Goal: Contribute content: Contribute content

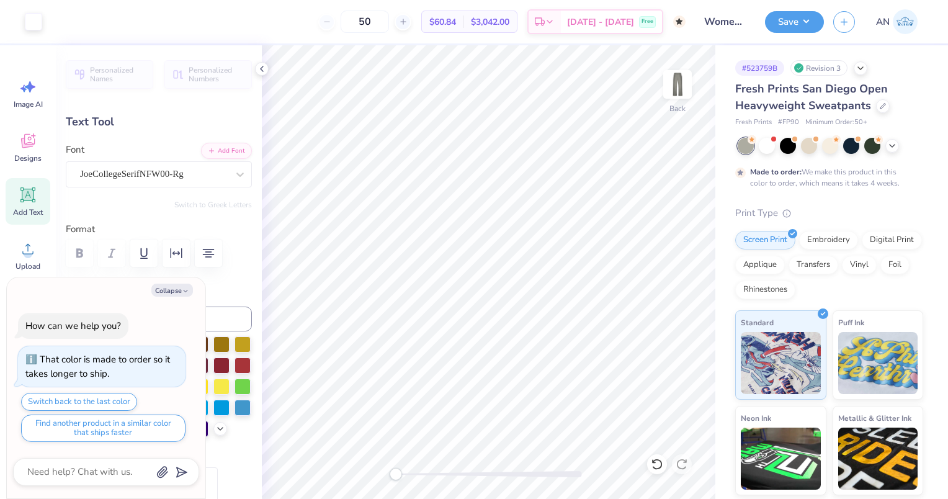
type textarea "x"
type input "2.37"
type input "10.22"
type input "7.78"
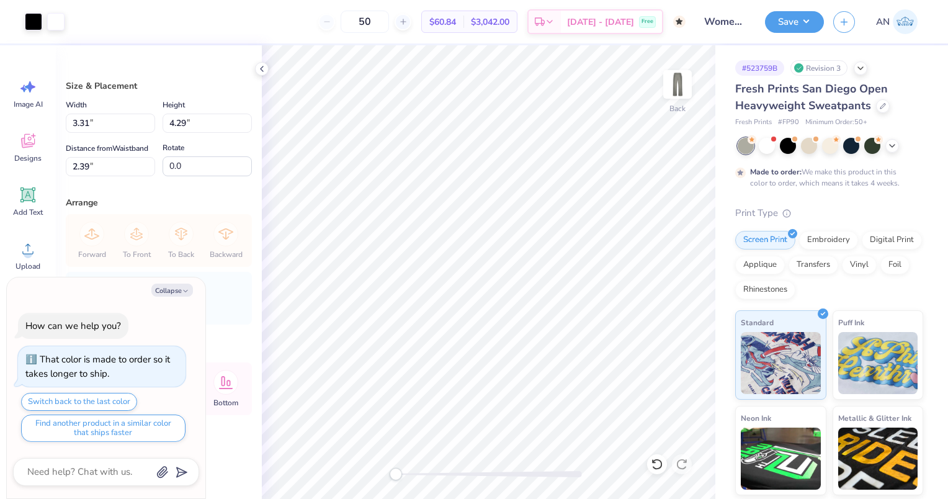
type textarea "x"
type input "3.80"
type input "4.92"
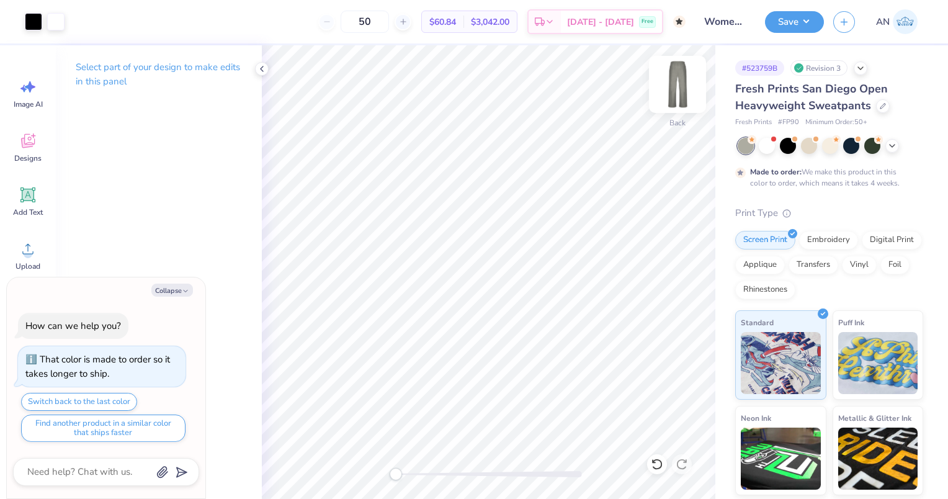
click at [676, 82] on img at bounding box center [678, 85] width 50 height 50
click at [676, 82] on img at bounding box center [677, 84] width 25 height 25
click at [773, 24] on button "Save" at bounding box center [794, 20] width 59 height 22
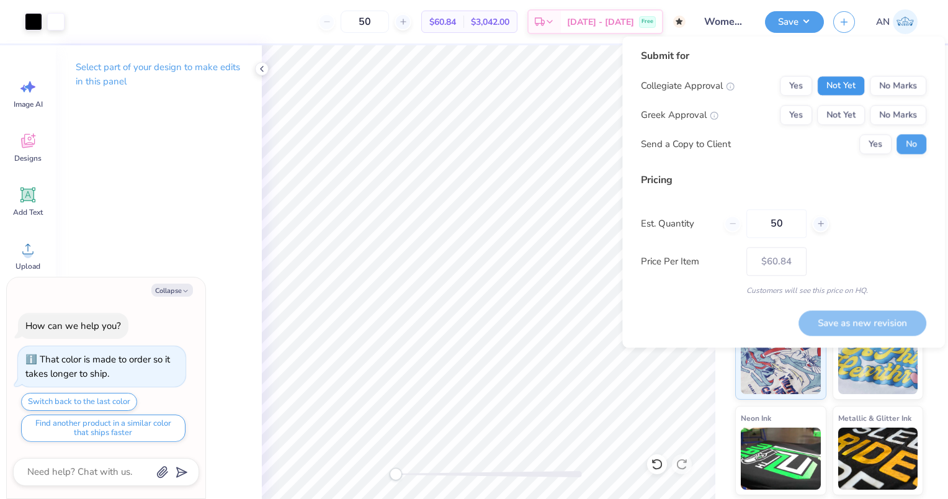
click at [847, 88] on button "Not Yet" at bounding box center [841, 86] width 48 height 20
click at [899, 114] on button "No Marks" at bounding box center [898, 115] width 56 height 20
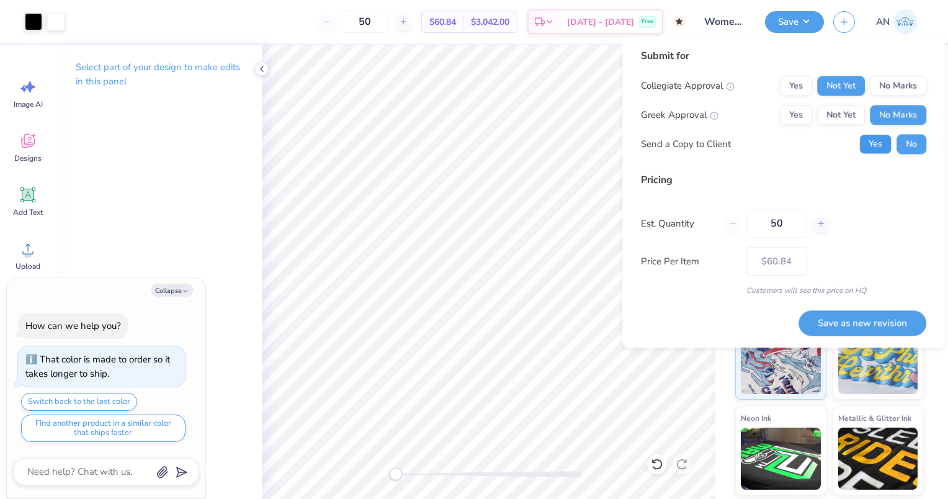
click at [883, 137] on button "Yes" at bounding box center [876, 144] width 32 height 20
click at [855, 325] on button "Save as new revision" at bounding box center [863, 322] width 128 height 25
type textarea "x"
type input "– –"
type textarea "x"
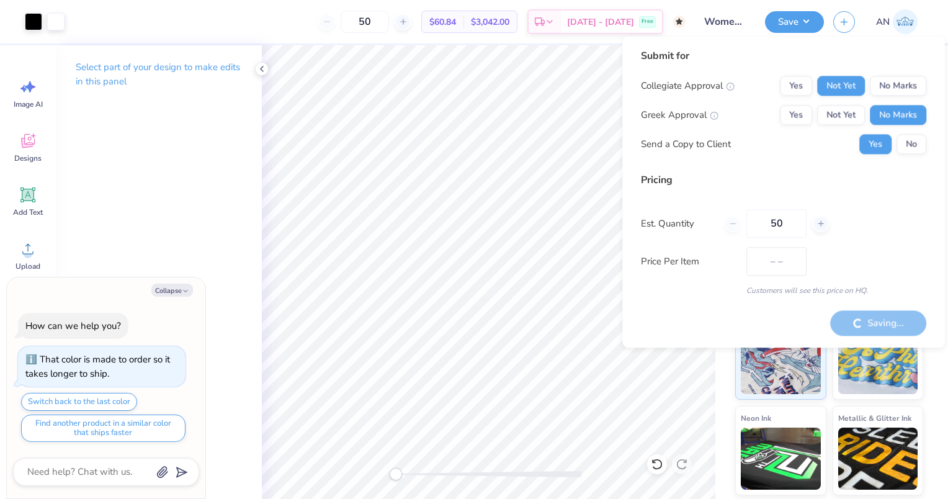
type input "$60.84"
type textarea "x"
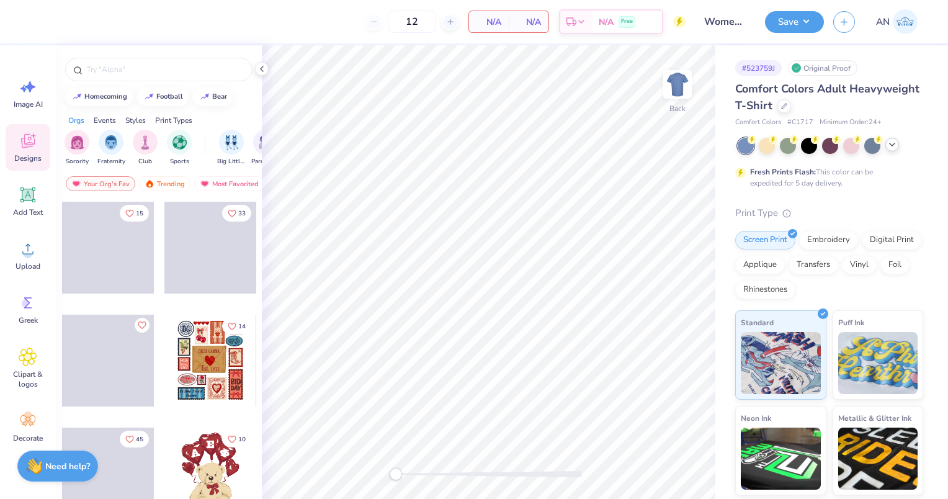
click at [889, 143] on icon at bounding box center [892, 145] width 10 height 10
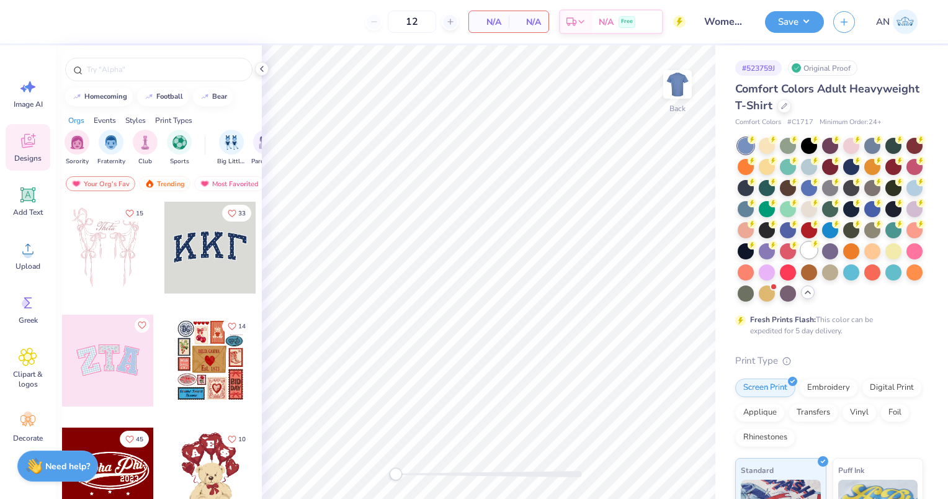
click at [801, 258] on div at bounding box center [809, 250] width 16 height 16
click at [838, 180] on div at bounding box center [830, 187] width 16 height 16
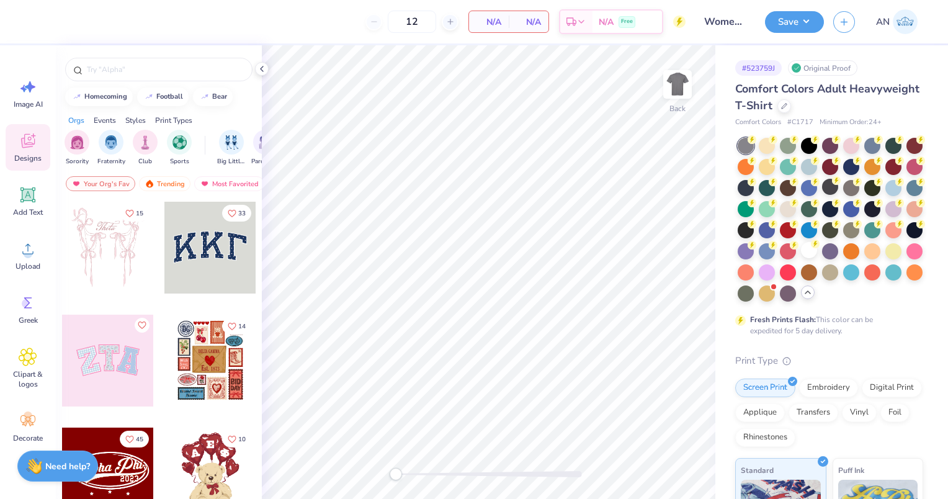
click at [751, 143] on circle at bounding box center [752, 139] width 9 height 9
click at [754, 286] on div at bounding box center [746, 292] width 16 height 16
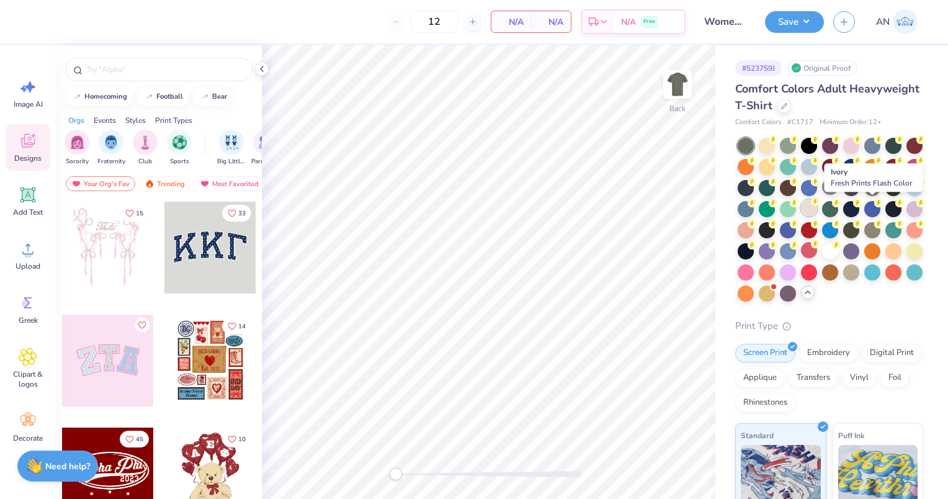
click at [817, 209] on div at bounding box center [809, 208] width 16 height 16
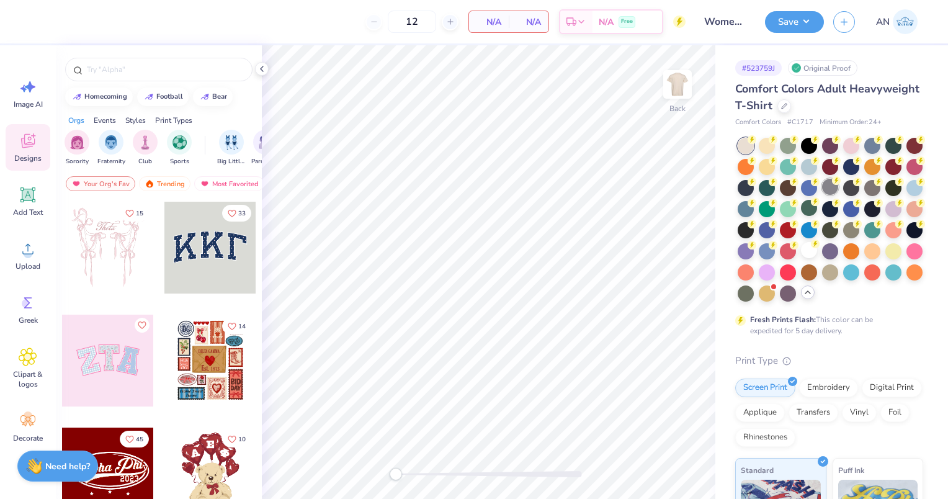
click at [874, 196] on div at bounding box center [831, 220] width 186 height 164
click at [838, 192] on div at bounding box center [830, 187] width 16 height 16
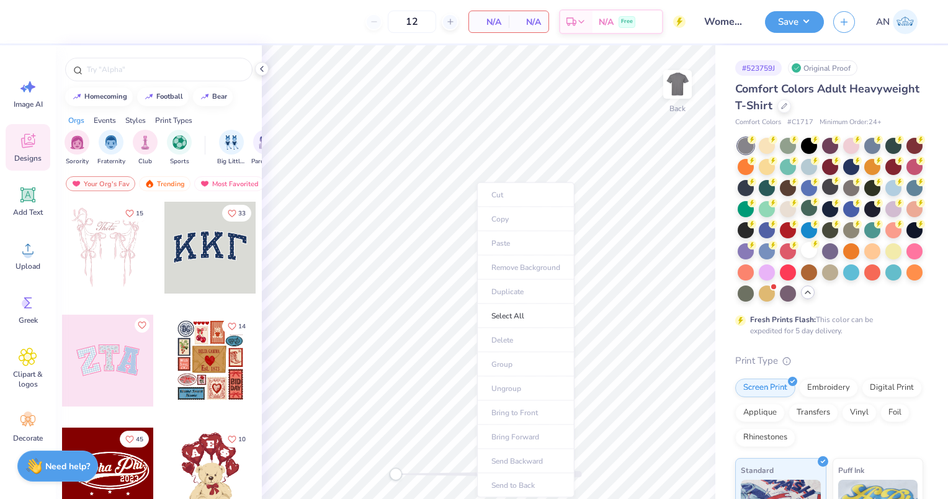
click at [500, 238] on ul "Cut Copy Paste Remove Background Duplicate Select All Delete Group Ungroup Brin…" at bounding box center [525, 339] width 97 height 315
click at [31, 216] on span "Add Text" at bounding box center [28, 212] width 30 height 10
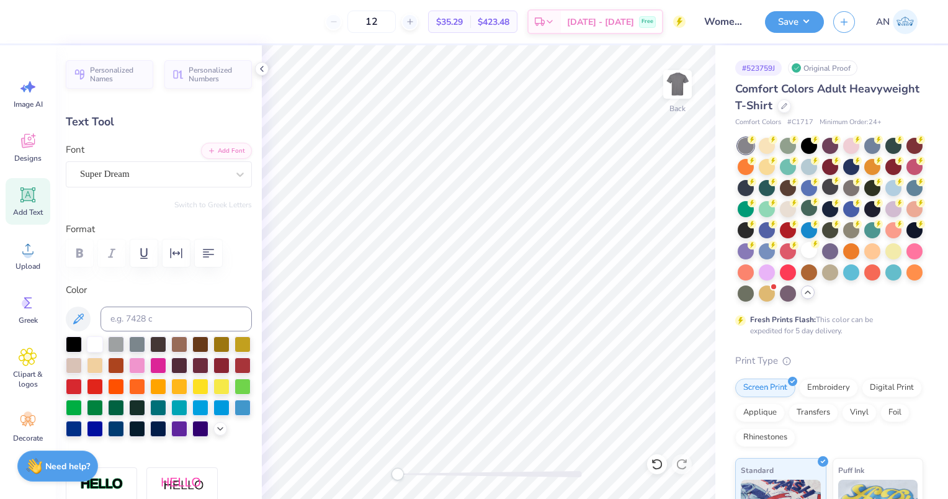
type textarea "T"
paste textarea "(585) 491-0877"
type textarea "(585) 491-0877"
drag, startPoint x: 87, startPoint y: 246, endPoint x: 97, endPoint y: 222, distance: 26.2
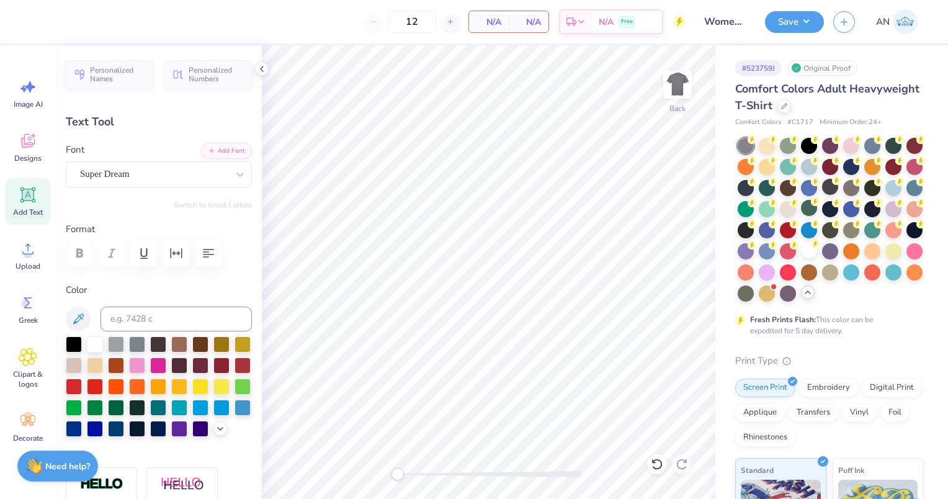
click at [97, 222] on div "Format" at bounding box center [159, 246] width 186 height 49
drag, startPoint x: 97, startPoint y: 222, endPoint x: 101, endPoint y: 127, distance: 95.1
click at [101, 127] on div "Text Tool" at bounding box center [159, 122] width 186 height 17
copy div "o"
click at [40, 199] on div "Add Text" at bounding box center [28, 201] width 45 height 47
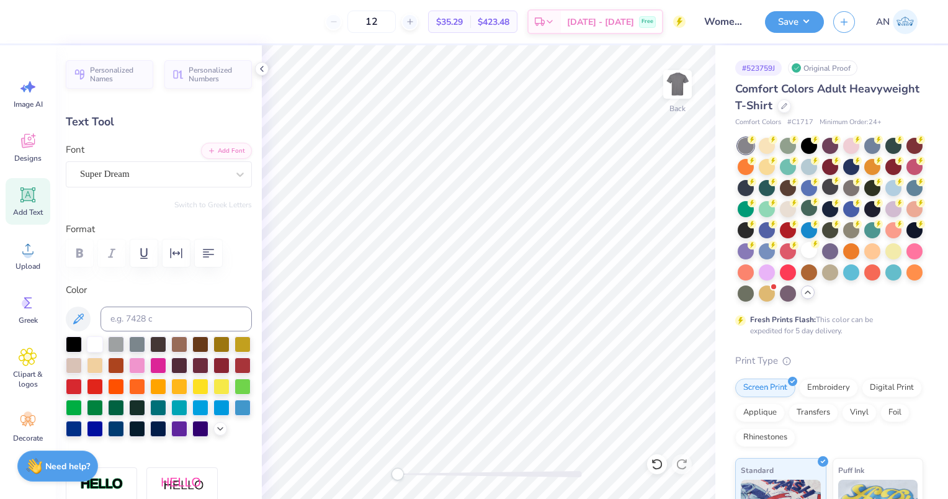
scroll to position [10, 1]
paste textarea "o"
type textarea "o"
paste textarea "o"
type textarea "o"
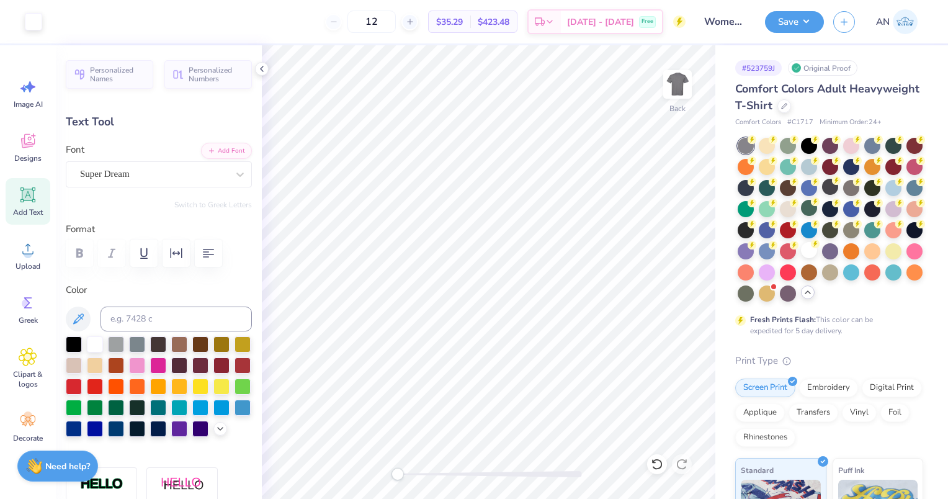
type input "1.16"
type input "1.28"
type input "11.86"
paste textarea "LACROSSE"
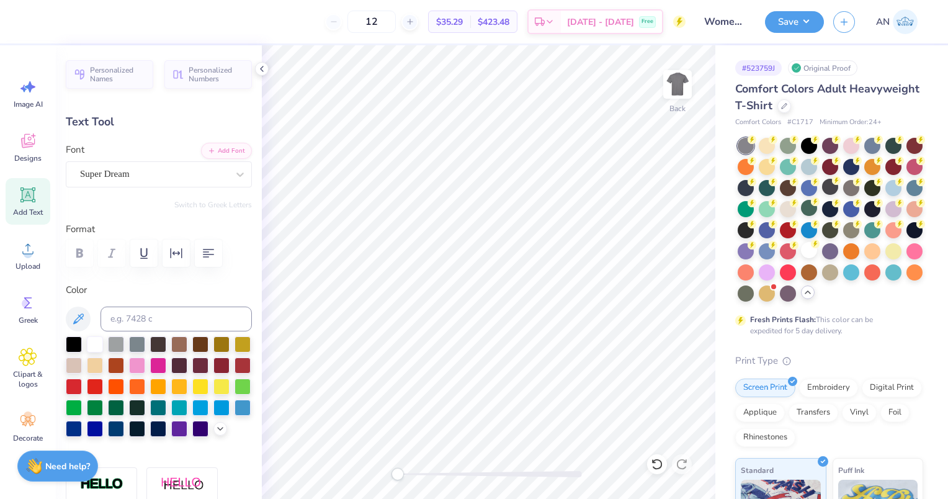
type textarea "LACROSSE"
click at [38, 196] on div "Add Text" at bounding box center [28, 201] width 45 height 47
type input "5.59"
type input "1.62"
type input "11.69"
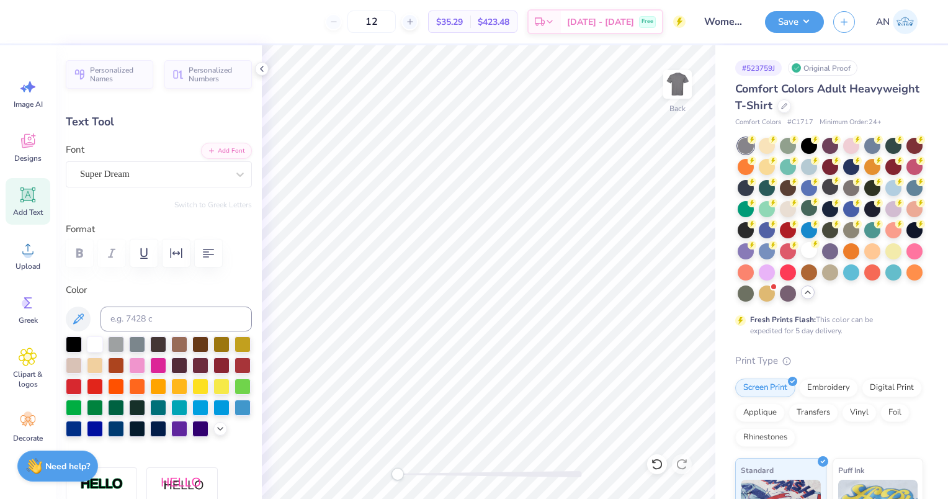
scroll to position [10, 5]
type textarea "NORTHEASTERN"
click at [208, 178] on div "Super Dream" at bounding box center [154, 173] width 150 height 19
type input "j"
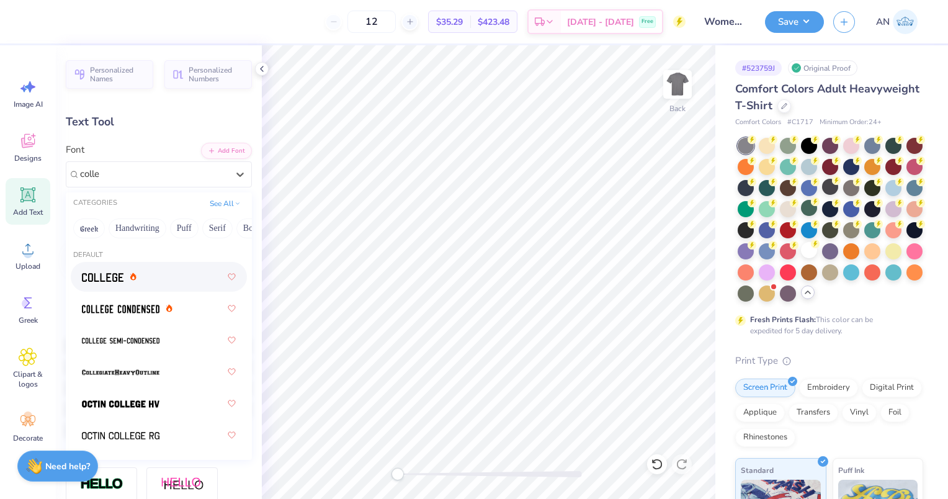
click at [141, 201] on div "CATEGORIES See All" at bounding box center [159, 203] width 186 height 22
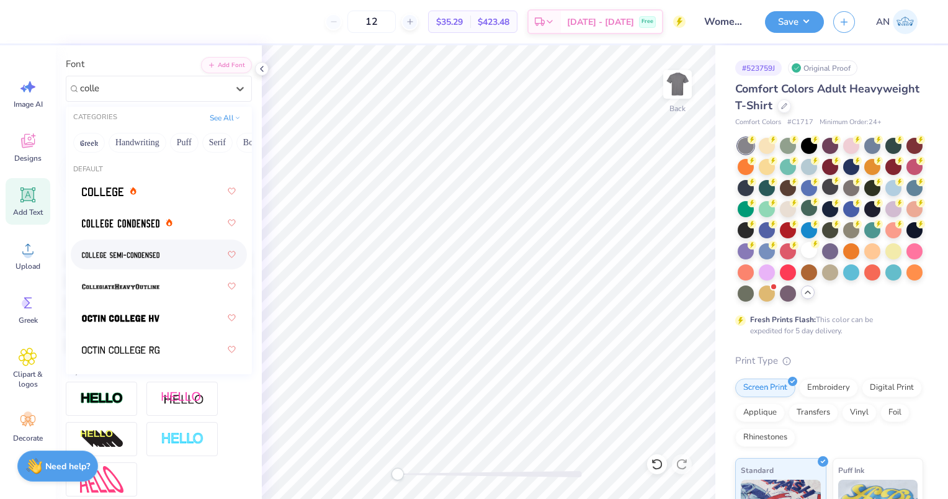
scroll to position [84, 0]
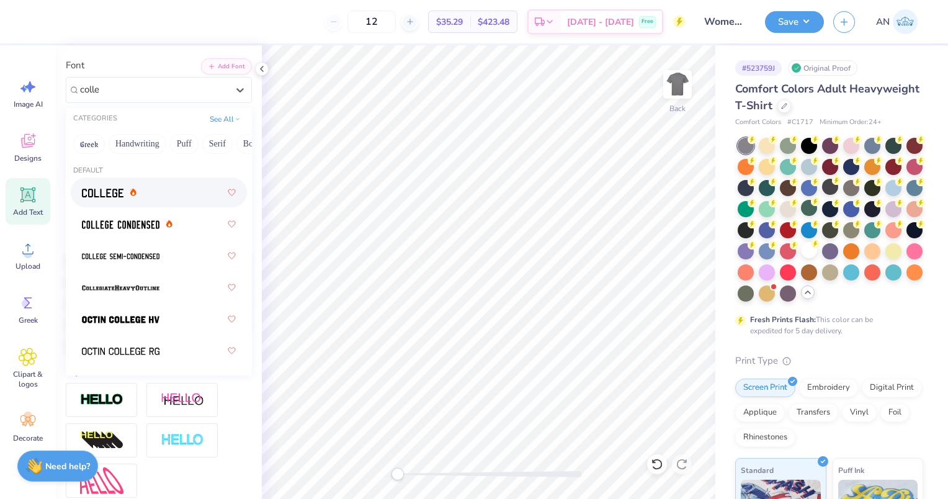
type input "colle"
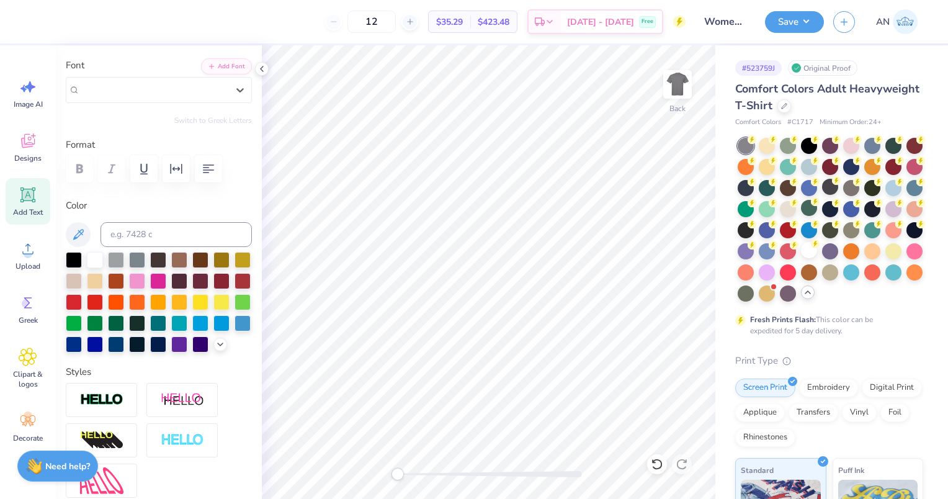
paste input "JoeCollegeSerifNFW00-Rg"
type input "JoeCollegeSer"
type input "14.17"
type input "1.40"
type input "3.94"
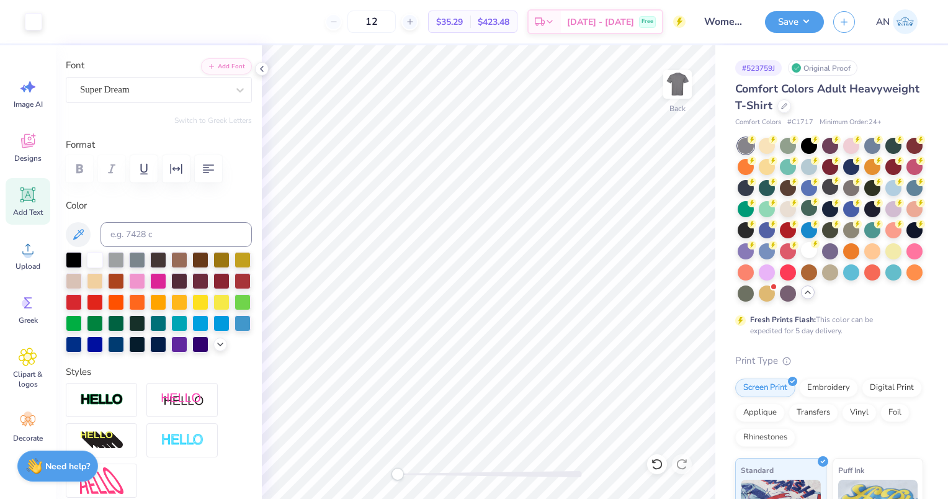
type input "11.06"
type input "1.68"
type input "11.66"
click at [32, 253] on circle at bounding box center [28, 253] width 9 height 9
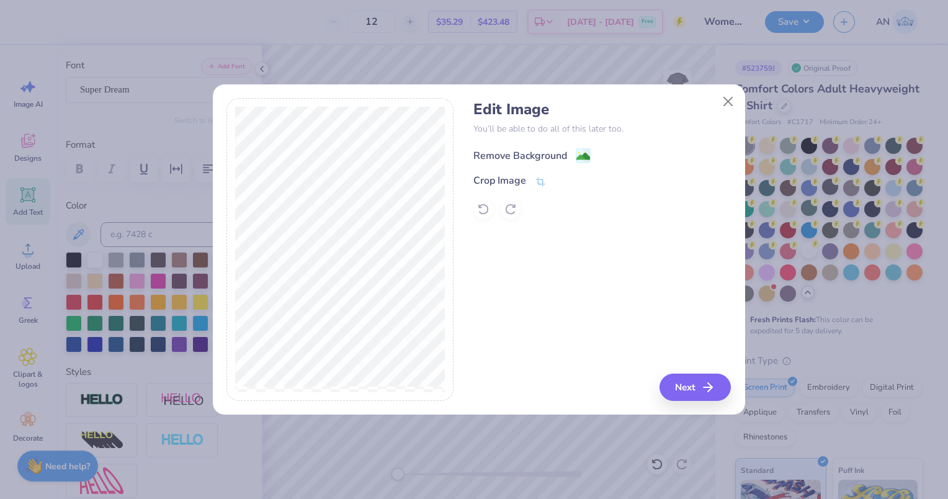
click at [529, 150] on div "Remove Background" at bounding box center [521, 155] width 94 height 15
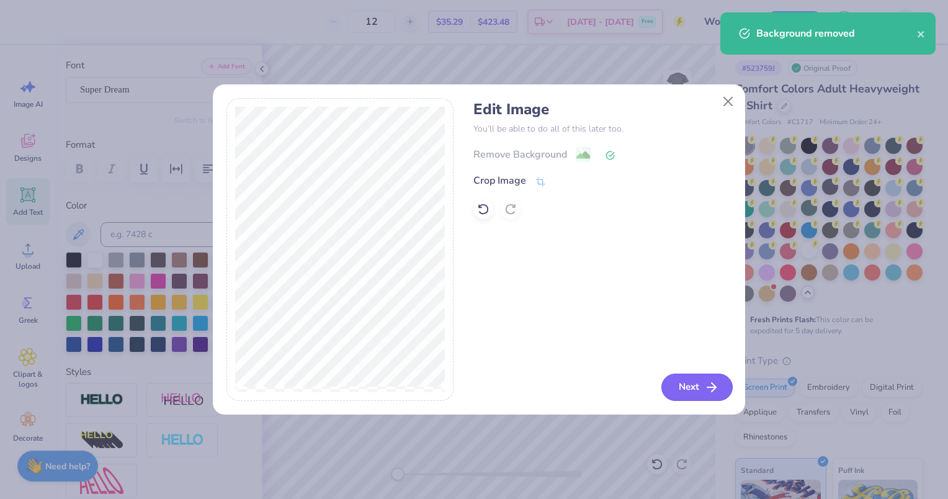
click at [688, 385] on button "Next" at bounding box center [697, 387] width 71 height 27
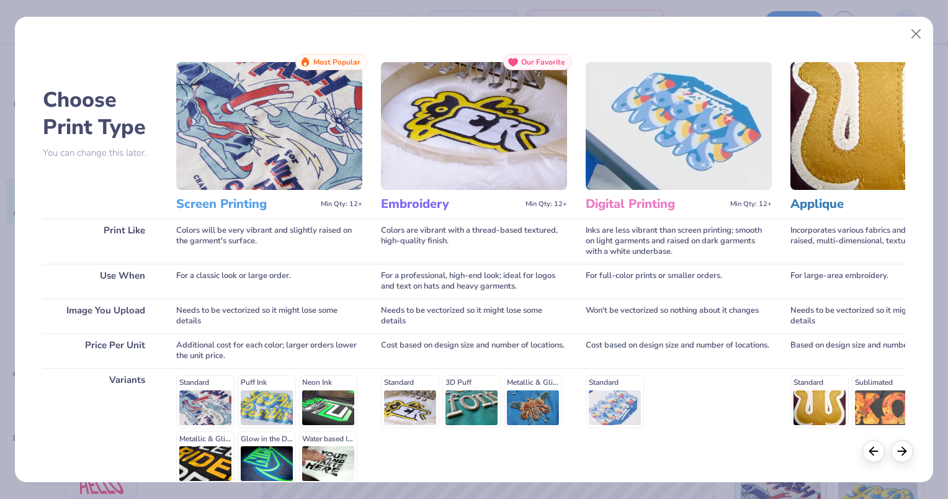
click at [192, 397] on div "Standard Puff Ink Neon Ink Metallic & Glitter Ink Glow in the Dark Ink Water ba…" at bounding box center [269, 429] width 186 height 109
click at [205, 398] on div "Standard Puff Ink Neon Ink Metallic & Glitter Ink Glow in the Dark Ink Water ba…" at bounding box center [269, 429] width 186 height 109
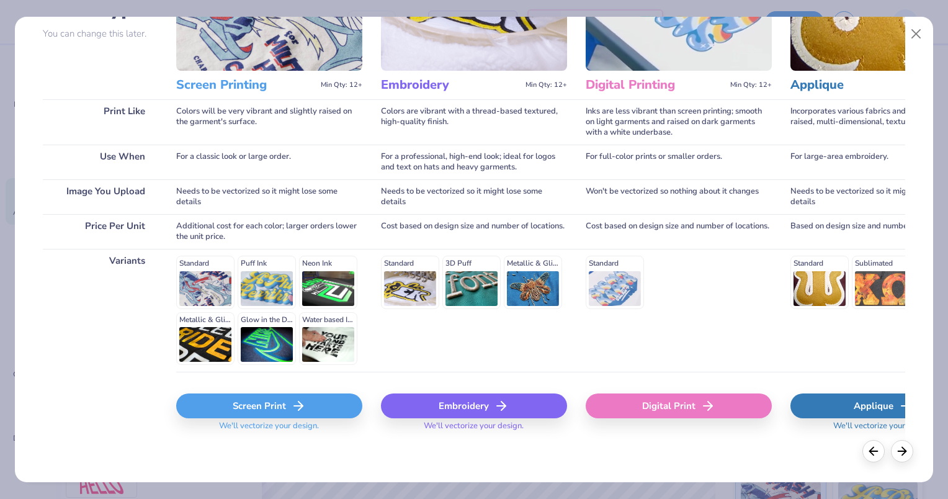
scroll to position [119, 0]
click at [248, 411] on div "Screen Print" at bounding box center [269, 405] width 186 height 25
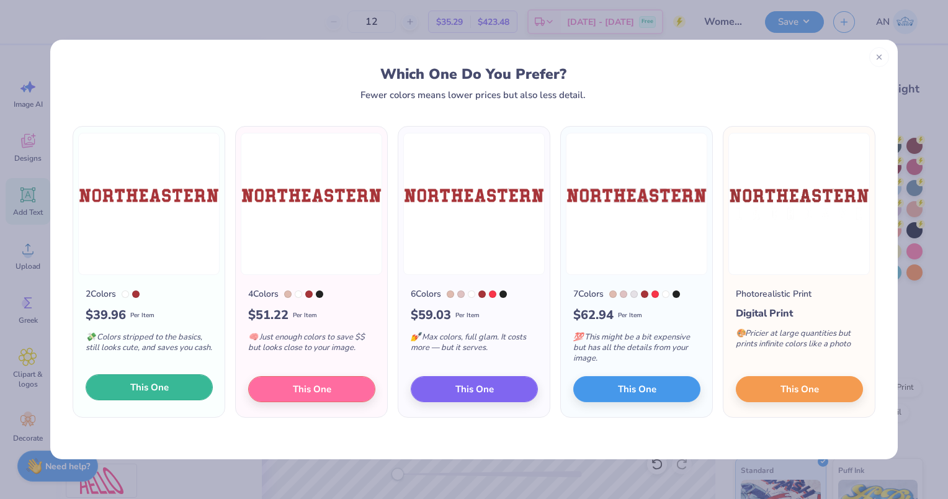
click at [187, 384] on button "This One" at bounding box center [149, 387] width 127 height 26
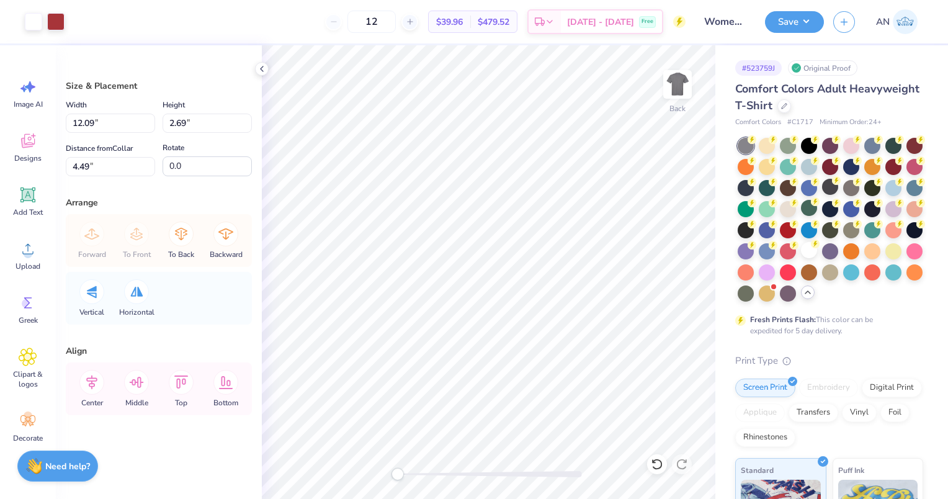
type input "12.09"
type input "2.69"
type input "4.49"
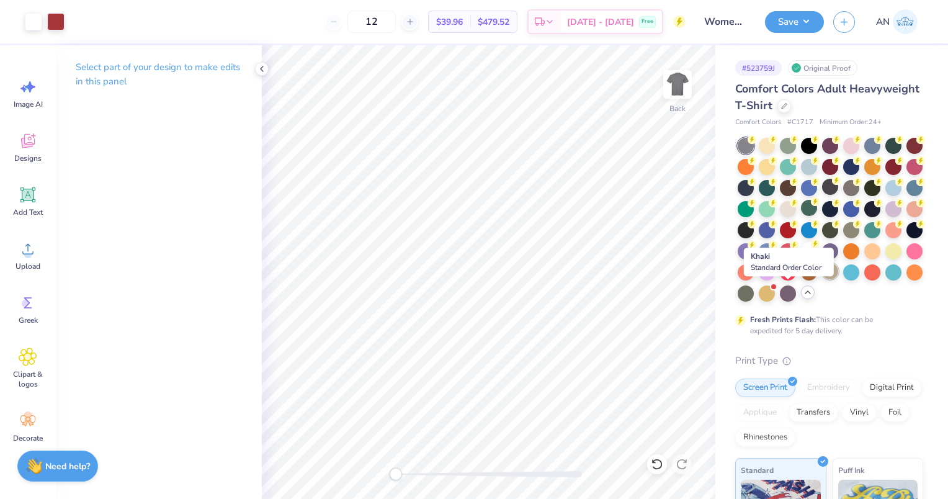
click at [822, 279] on div at bounding box center [830, 271] width 16 height 16
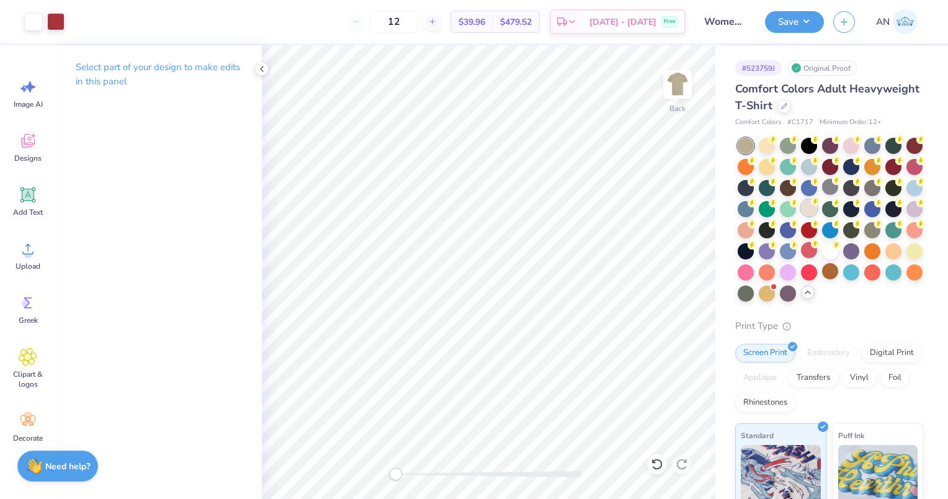
click at [820, 201] on circle at bounding box center [815, 201] width 9 height 9
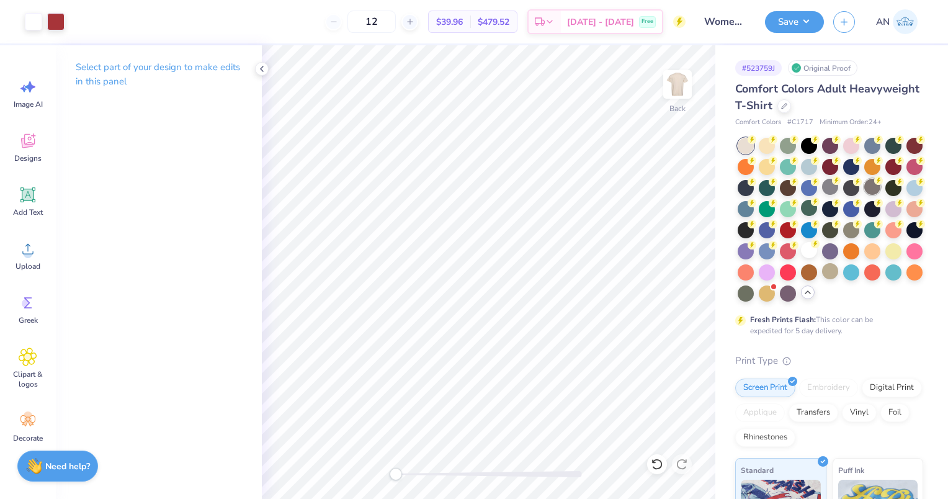
click at [874, 185] on icon at bounding box center [878, 180] width 9 height 9
click at [801, 258] on div at bounding box center [809, 250] width 16 height 16
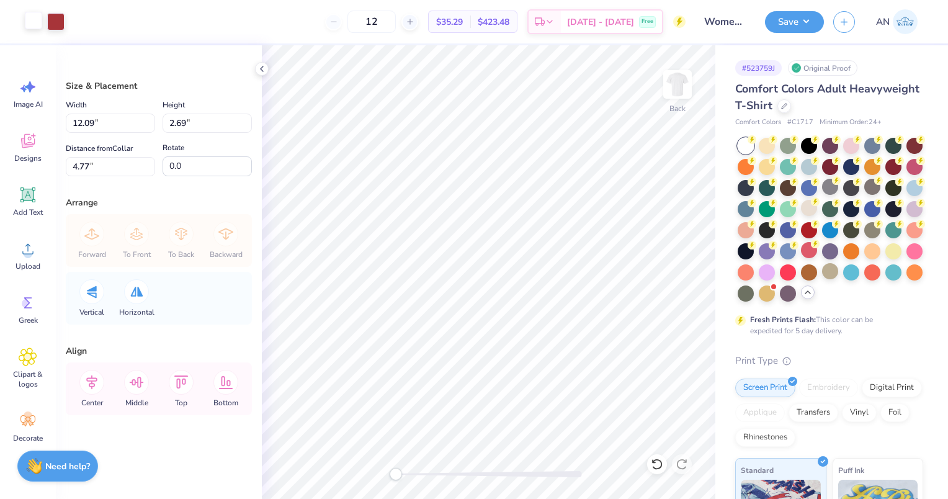
click at [30, 17] on div at bounding box center [33, 20] width 17 height 17
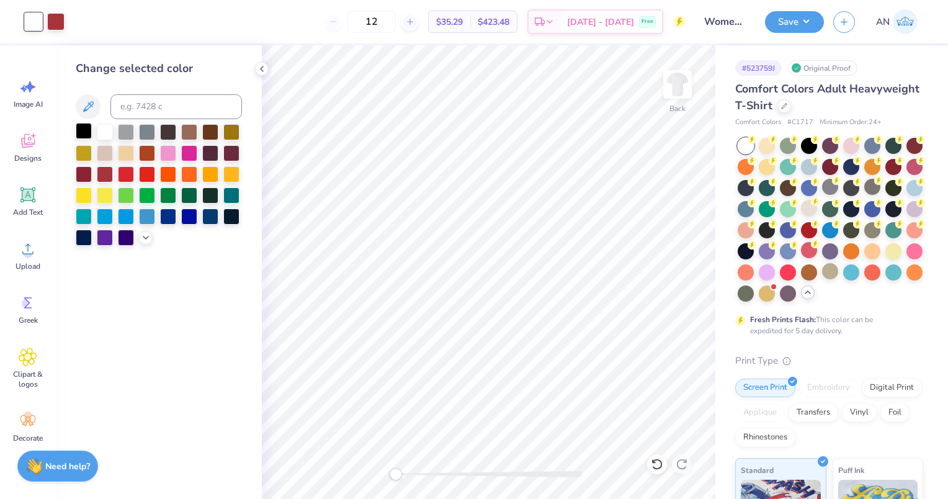
click at [81, 132] on div at bounding box center [84, 131] width 16 height 16
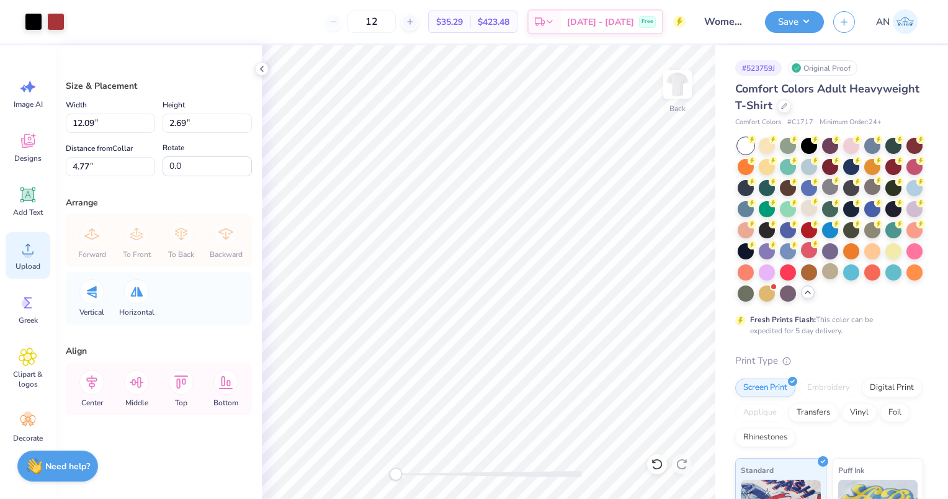
click at [30, 268] on span "Upload" at bounding box center [28, 266] width 25 height 10
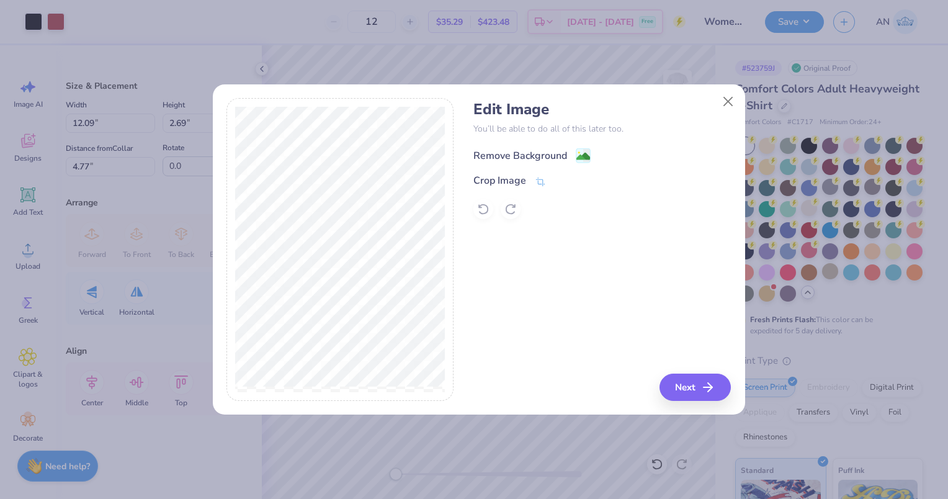
click at [555, 156] on div "Remove Background" at bounding box center [521, 155] width 94 height 15
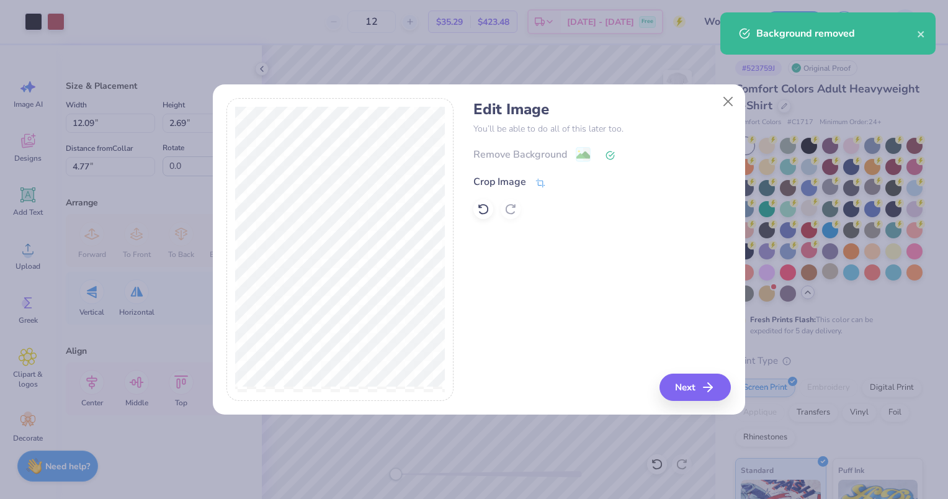
click at [518, 182] on div "Crop Image" at bounding box center [500, 181] width 53 height 15
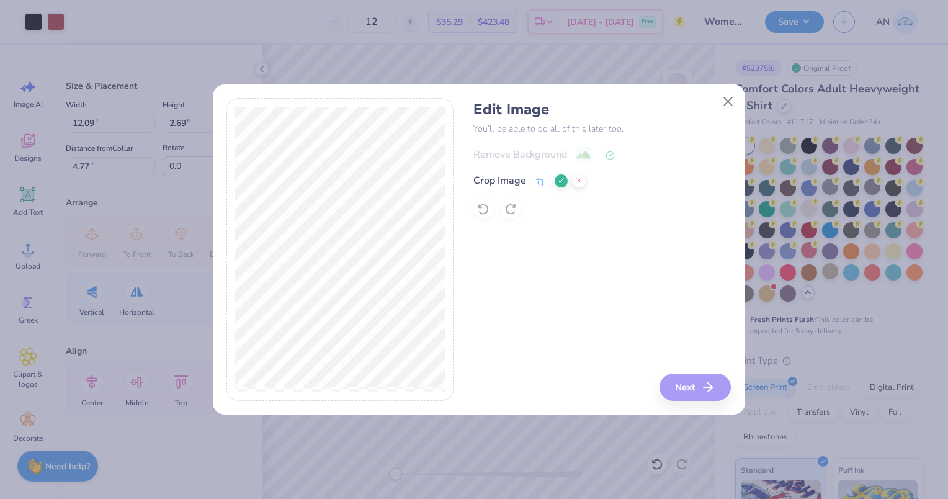
click at [712, 390] on div "Edit Image You’ll be able to do all of this later too. Remove Background Crop I…" at bounding box center [603, 249] width 258 height 303
click at [703, 390] on div "Edit Image You’ll be able to do all of this later too. Remove Background Crop I…" at bounding box center [603, 249] width 258 height 303
click at [558, 179] on icon at bounding box center [560, 180] width 7 height 7
click at [692, 390] on button "Next" at bounding box center [697, 387] width 71 height 27
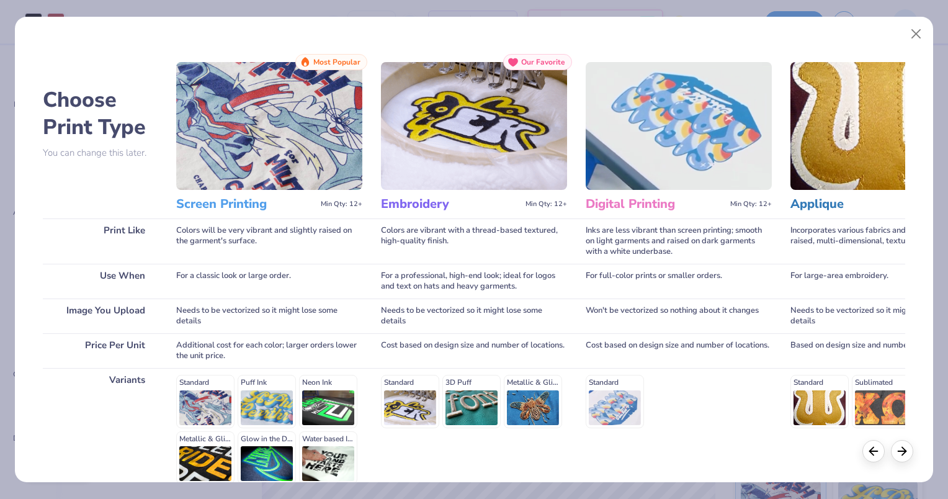
click at [202, 384] on div "Standard Puff Ink Neon Ink Metallic & Glitter Ink Glow in the Dark Ink Water ba…" at bounding box center [269, 429] width 186 height 109
click at [209, 398] on div "Standard Puff Ink Neon Ink Metallic & Glitter Ink Glow in the Dark Ink Water ba…" at bounding box center [269, 429] width 186 height 109
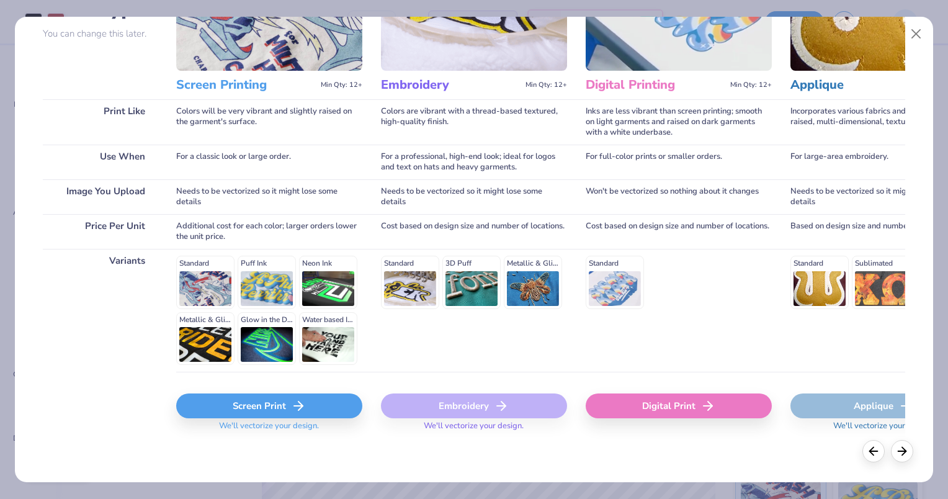
click at [299, 410] on polyline at bounding box center [301, 406] width 4 height 9
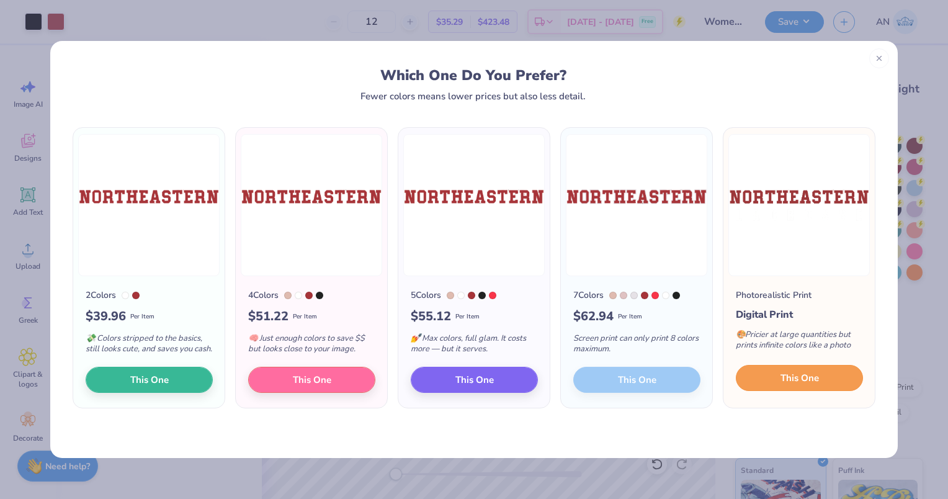
click at [844, 379] on button "This One" at bounding box center [799, 378] width 127 height 26
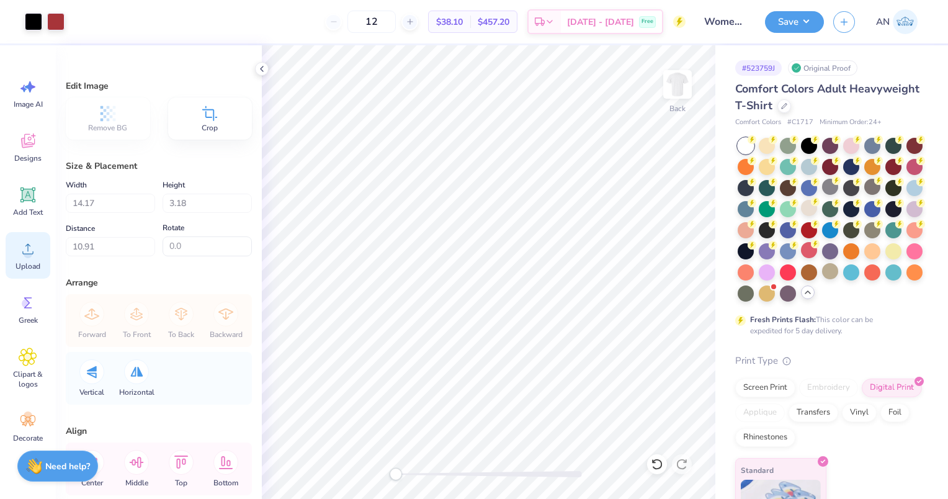
click at [22, 277] on div "Upload" at bounding box center [28, 255] width 45 height 47
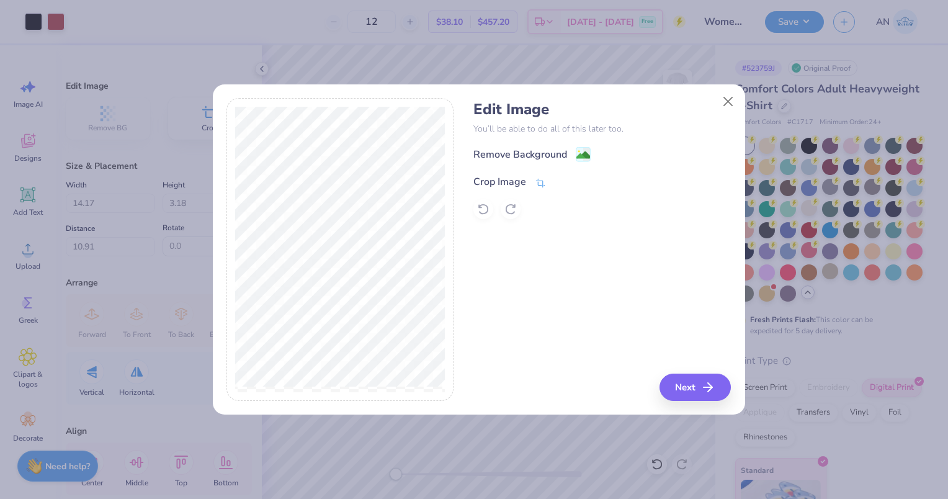
click at [538, 181] on icon at bounding box center [540, 182] width 11 height 11
click at [559, 179] on icon at bounding box center [560, 180] width 7 height 7
click at [691, 410] on div "Edit Image You’ll be able to do all of this later too. Remove Background Crop I…" at bounding box center [479, 256] width 532 height 317
click at [685, 400] on button "Next" at bounding box center [697, 387] width 71 height 27
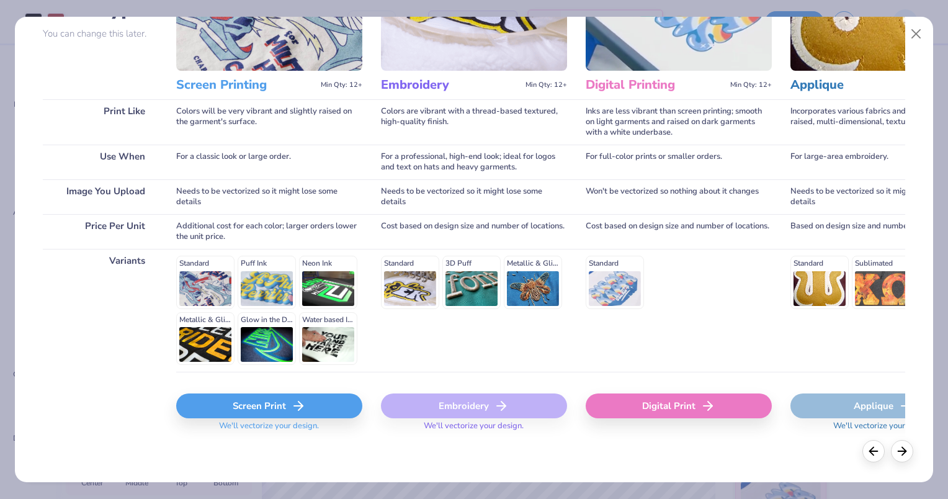
click at [212, 282] on div "Standard Puff Ink Neon Ink Metallic & Glitter Ink Glow in the Dark Ink Water ba…" at bounding box center [269, 310] width 186 height 109
click at [281, 400] on div "Screen Print" at bounding box center [269, 405] width 186 height 25
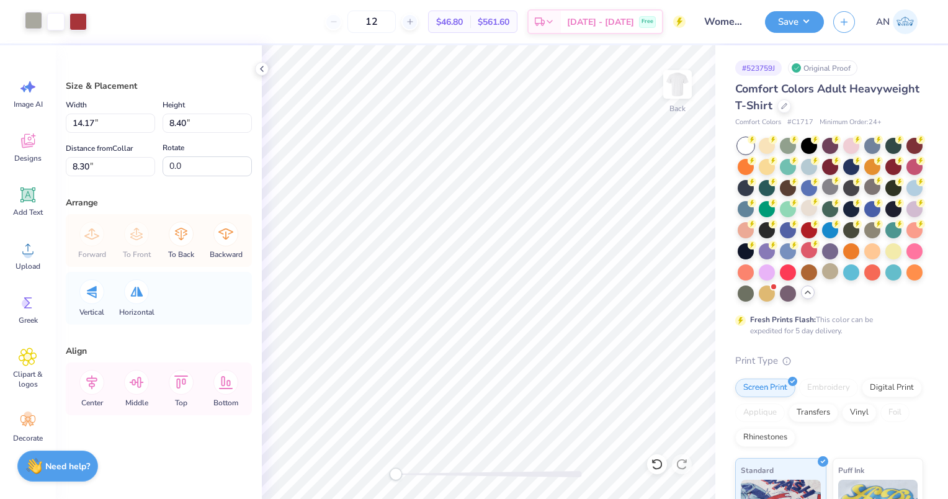
click at [37, 28] on div at bounding box center [33, 20] width 17 height 17
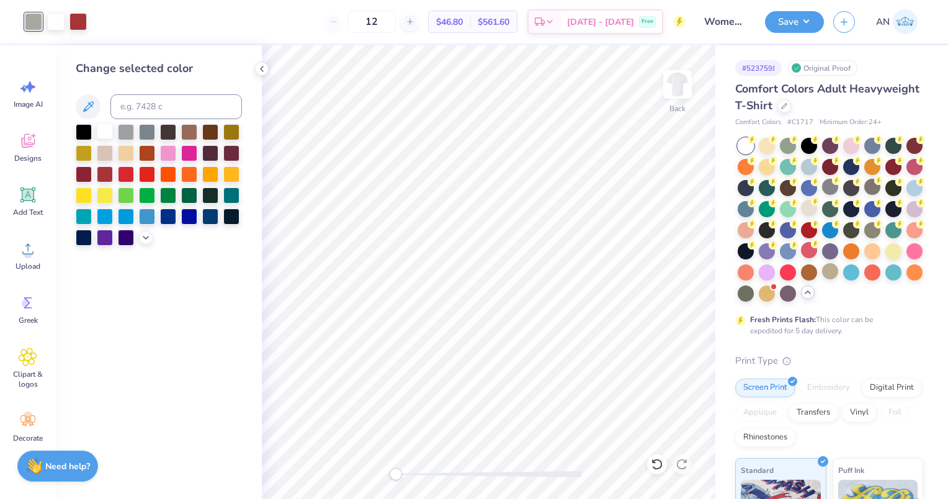
click at [104, 134] on div at bounding box center [105, 131] width 16 height 16
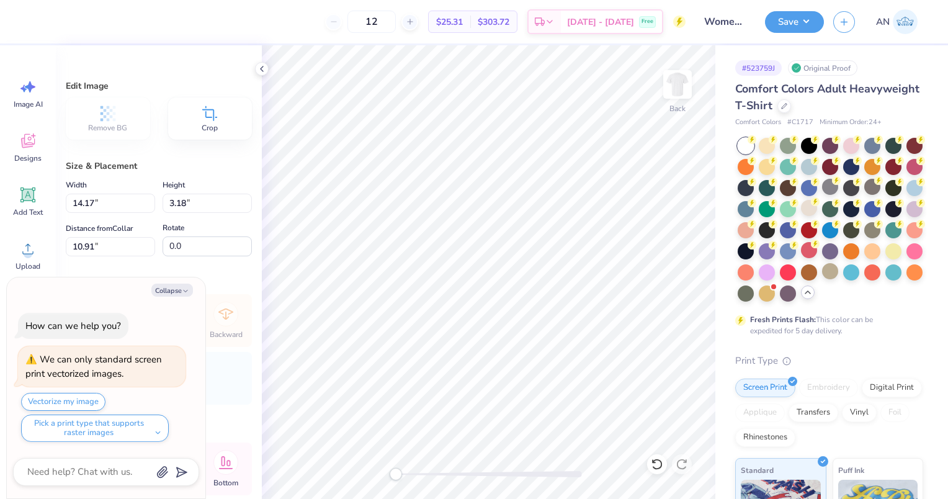
type textarea "x"
type input "11.77"
type input "2.64"
type input "3.00"
type textarea "x"
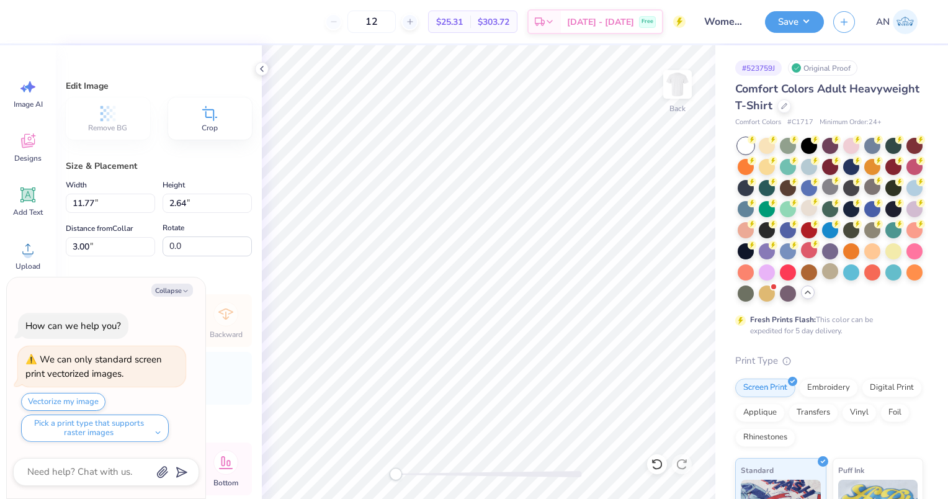
type input "12.09"
type input "2.71"
type input "3.67"
type textarea "x"
type input "11.90"
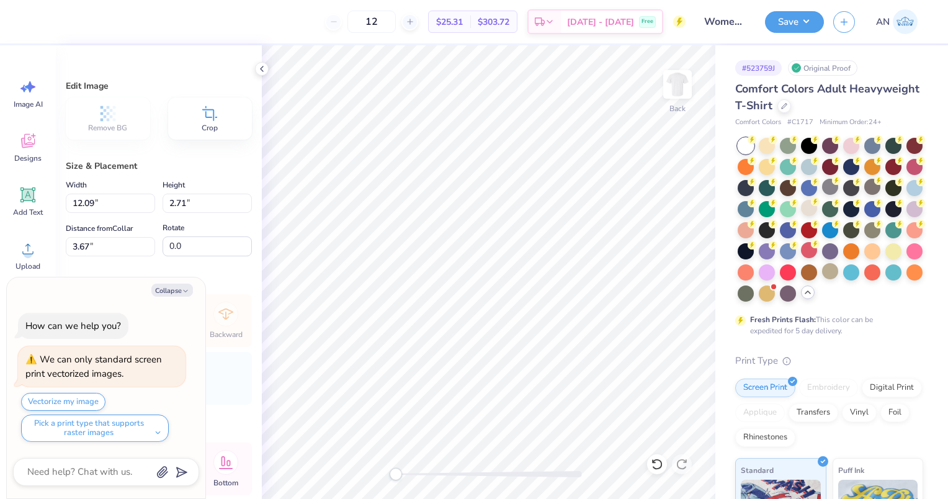
type input "2.67"
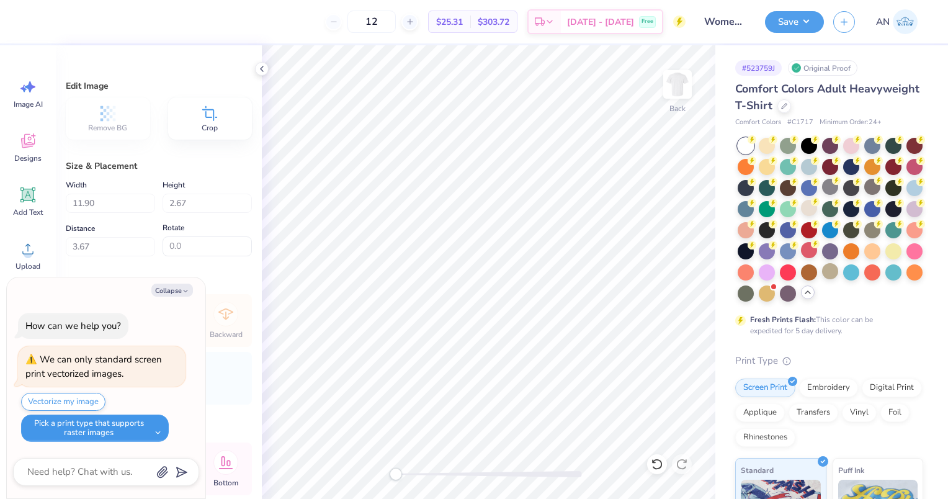
click at [99, 427] on button "Pick a print type that supports raster images" at bounding box center [95, 428] width 148 height 27
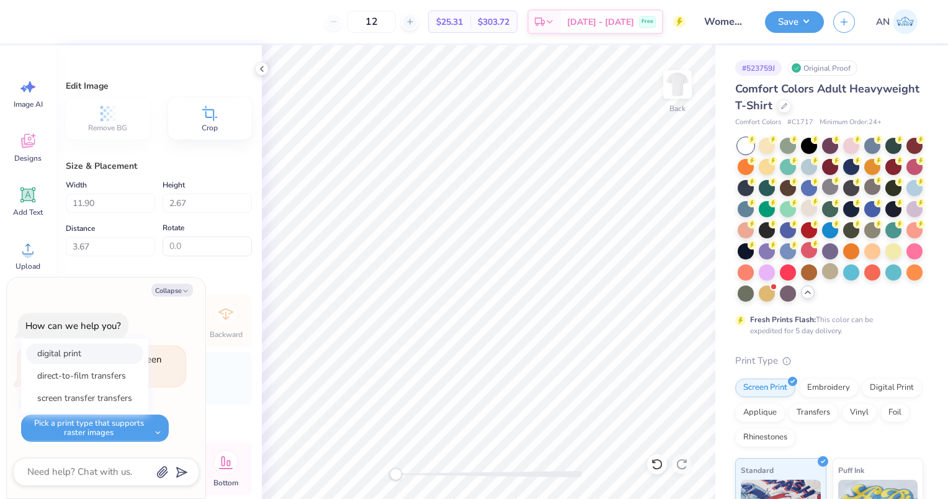
click at [97, 352] on button "digital print" at bounding box center [84, 353] width 117 height 20
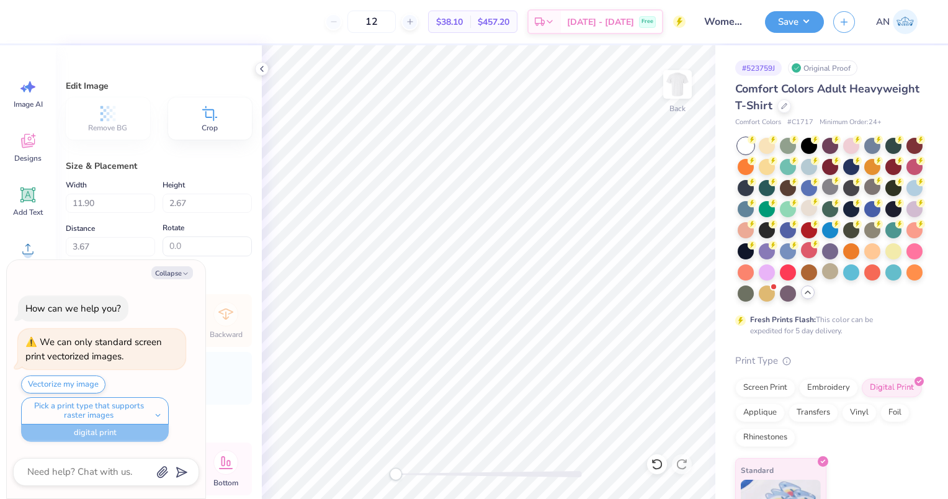
scroll to position [70, 0]
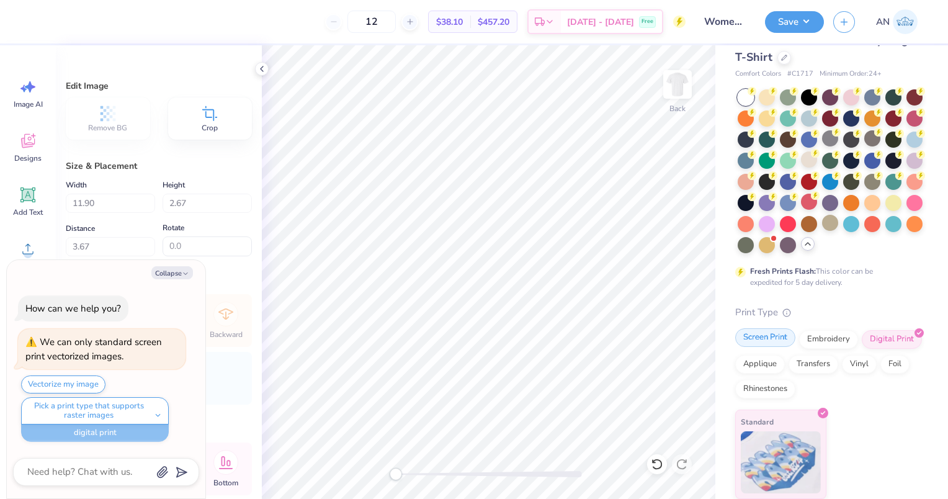
click at [768, 345] on div "Screen Print" at bounding box center [765, 337] width 60 height 19
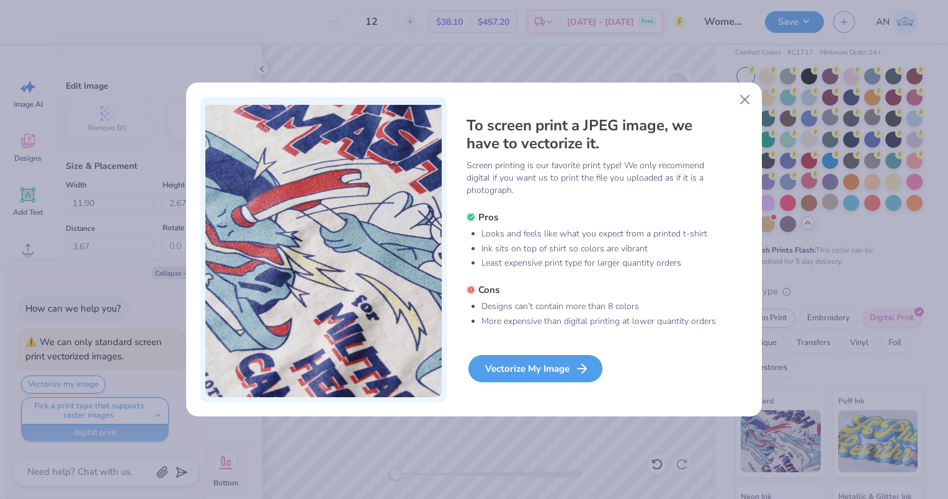
click at [544, 369] on div "Vectorize My Image" at bounding box center [536, 368] width 134 height 27
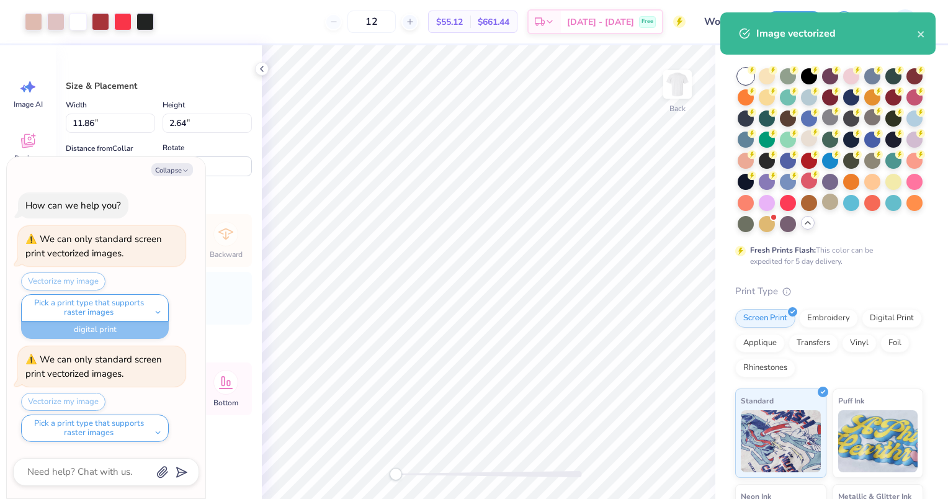
click at [67, 20] on div at bounding box center [89, 21] width 129 height 17
click at [55, 21] on div at bounding box center [55, 20] width 17 height 17
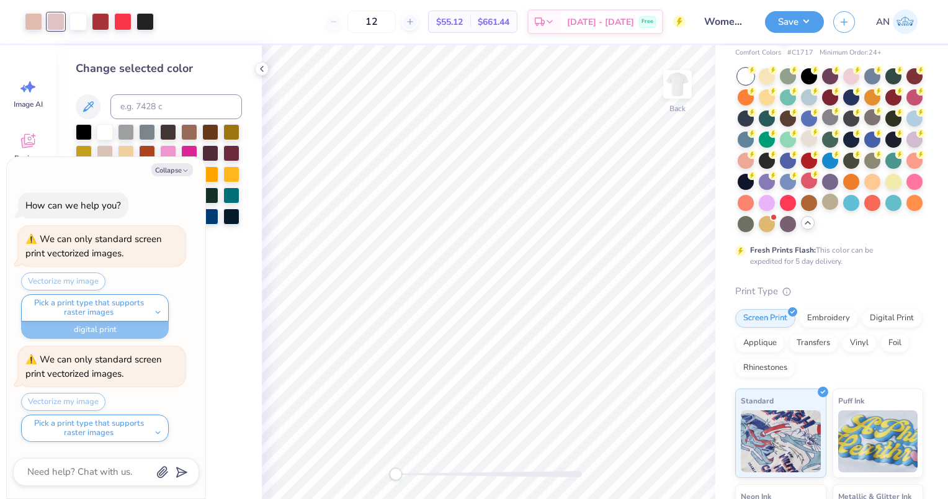
click at [164, 160] on div "Collapse How can we help you? We can only standard screen print vectorized imag…" at bounding box center [106, 328] width 199 height 342
click at [107, 135] on div at bounding box center [105, 131] width 16 height 16
click at [32, 22] on div at bounding box center [33, 20] width 17 height 17
click at [104, 129] on div at bounding box center [105, 131] width 16 height 16
click at [106, 129] on div at bounding box center [105, 131] width 16 height 16
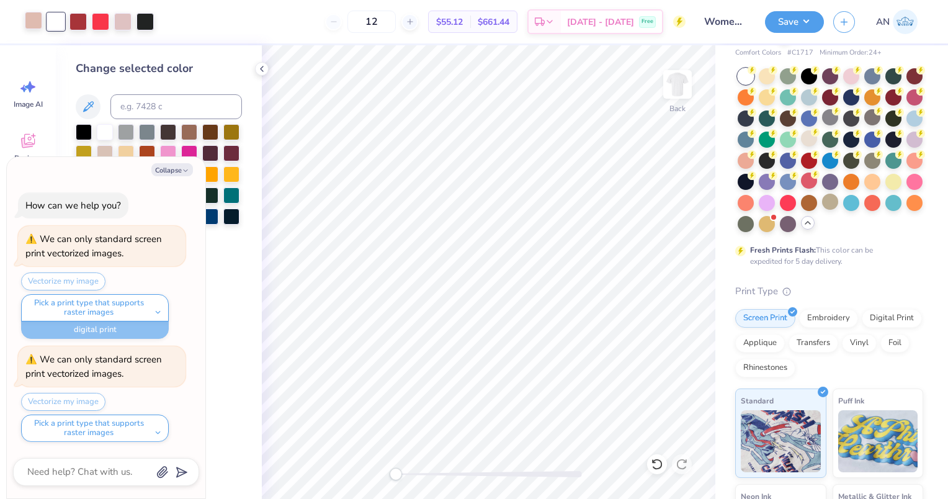
click at [29, 20] on div at bounding box center [33, 20] width 17 height 17
click at [104, 137] on div at bounding box center [105, 131] width 16 height 16
click at [107, 20] on div at bounding box center [100, 20] width 17 height 17
click at [113, 130] on div at bounding box center [105, 131] width 16 height 16
click at [110, 130] on div at bounding box center [105, 131] width 16 height 16
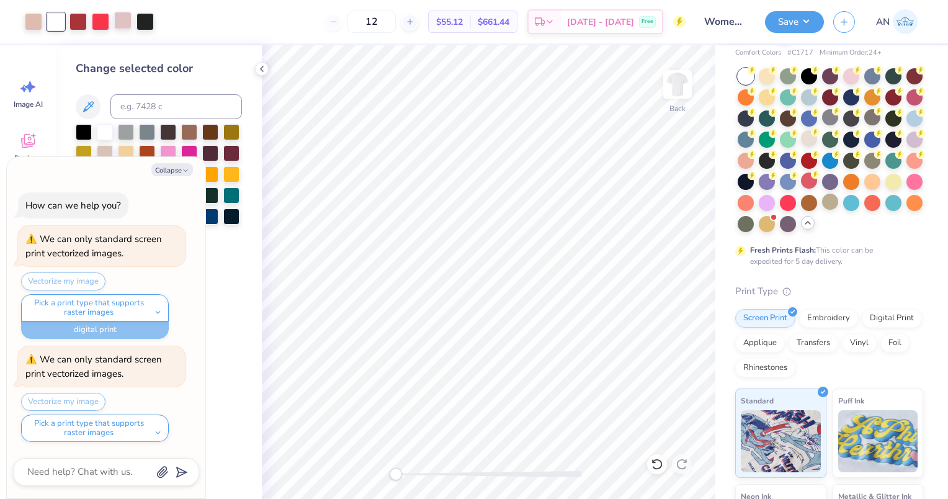
click at [125, 23] on div at bounding box center [122, 20] width 17 height 17
click at [179, 164] on button "Collapse" at bounding box center [172, 169] width 42 height 13
type textarea "x"
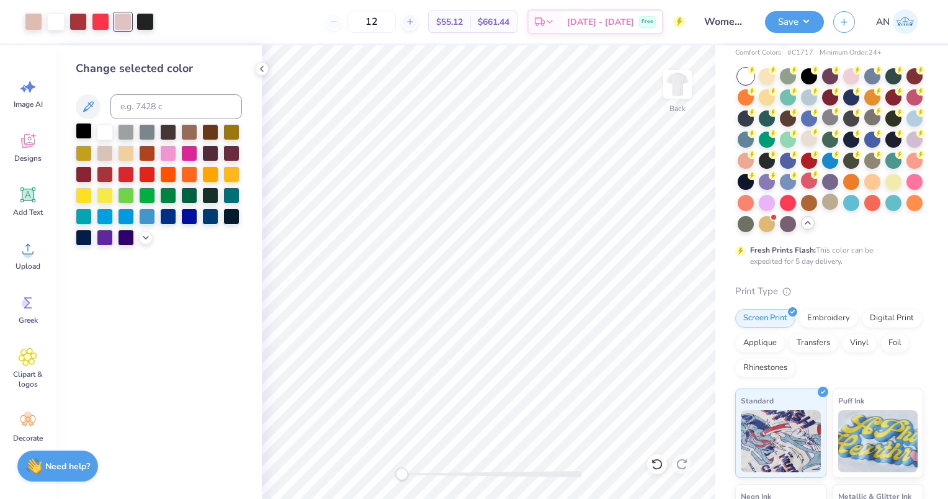
click at [82, 130] on div at bounding box center [84, 131] width 16 height 16
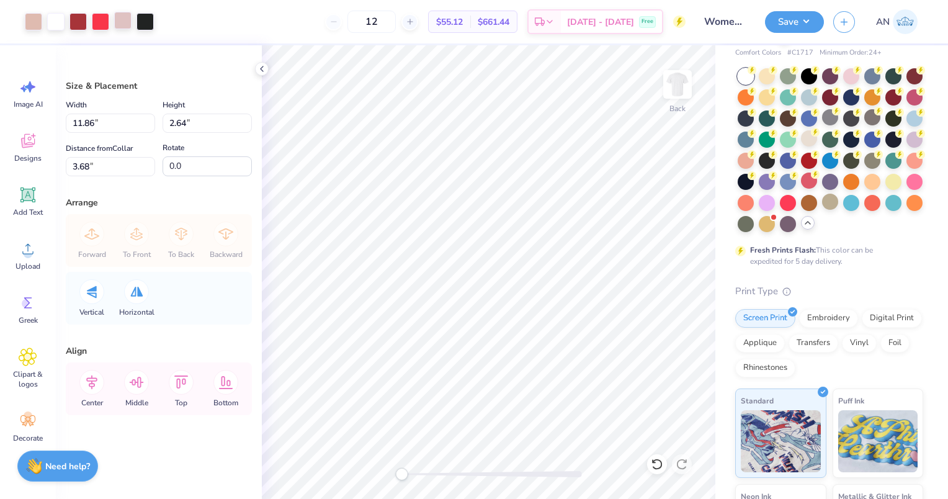
click at [119, 22] on div at bounding box center [122, 20] width 17 height 17
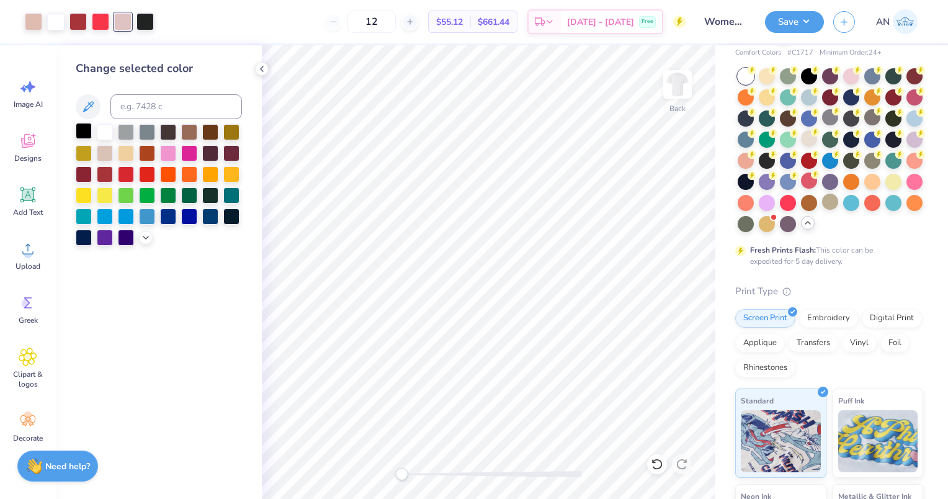
click at [87, 133] on div at bounding box center [84, 131] width 16 height 16
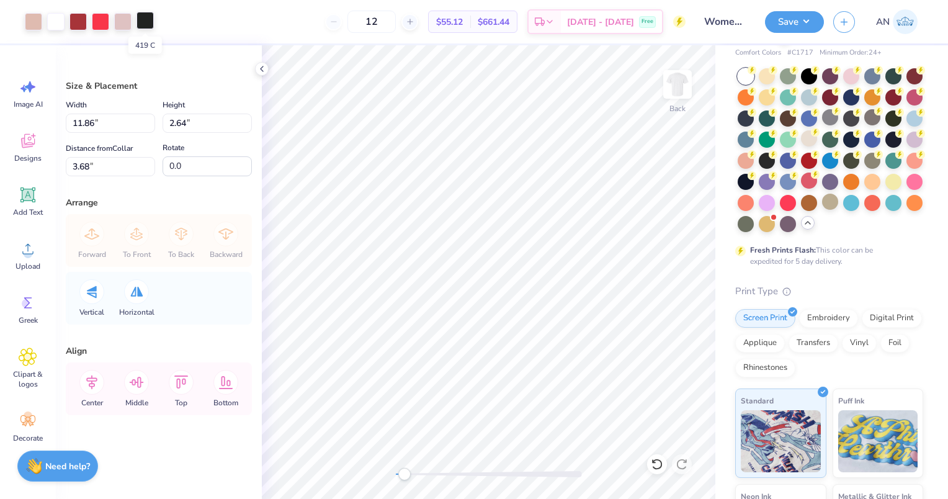
click at [149, 27] on div at bounding box center [145, 20] width 17 height 17
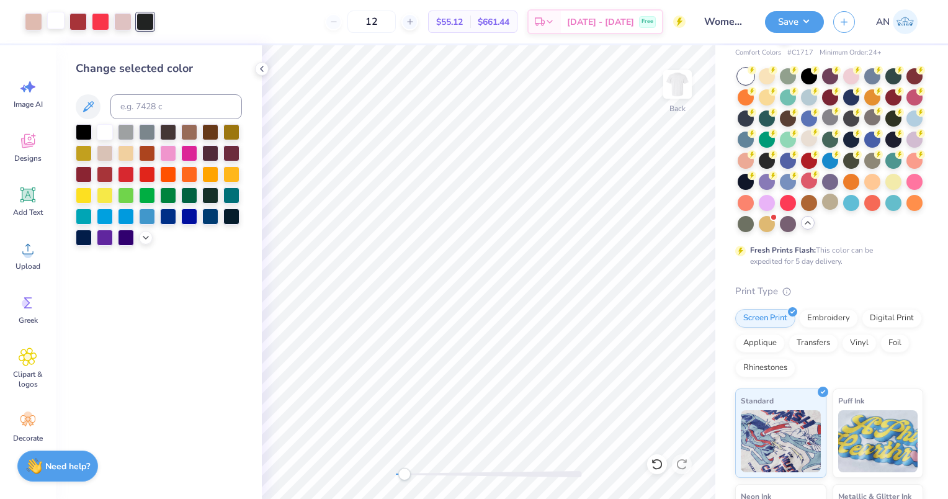
click at [57, 17] on div at bounding box center [55, 20] width 17 height 17
click at [84, 132] on div at bounding box center [84, 131] width 16 height 16
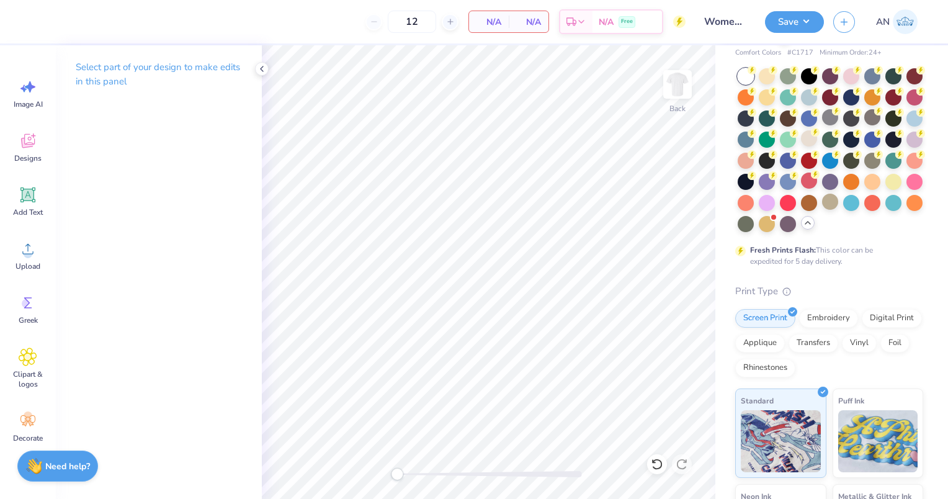
scroll to position [0, 0]
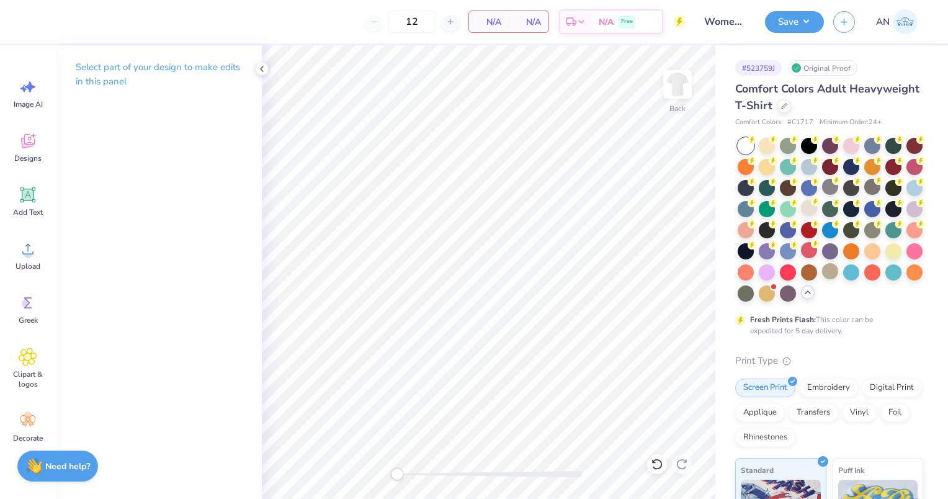
click at [798, 122] on span "# C1717" at bounding box center [801, 122] width 26 height 11
drag, startPoint x: 792, startPoint y: 122, endPoint x: 813, endPoint y: 124, distance: 21.2
click at [813, 124] on div "Comfort Colors # C1717 Minimum Order: 24 +" at bounding box center [829, 122] width 188 height 11
copy span "C1717"
click at [742, 148] on div at bounding box center [746, 146] width 16 height 16
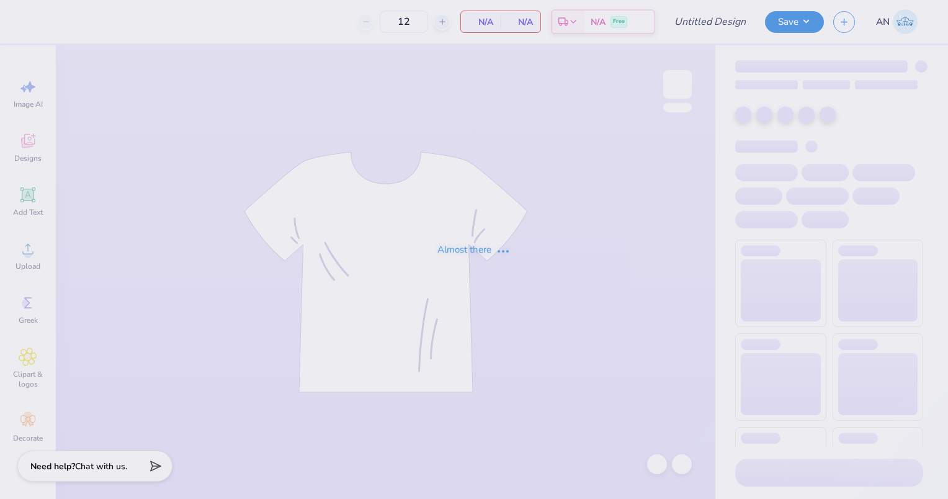
type input "Women’s club lacrosse hoodie fall25’"
type input "50"
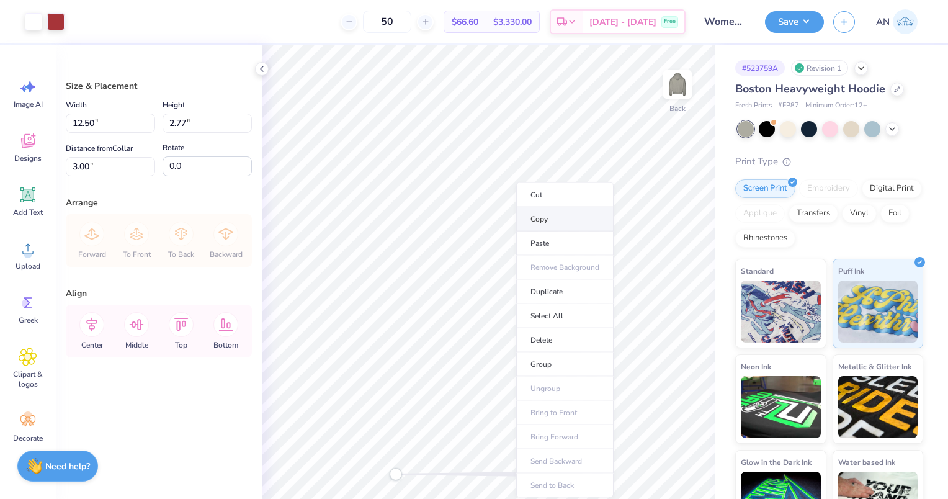
click at [549, 223] on li "Copy" at bounding box center [564, 219] width 97 height 24
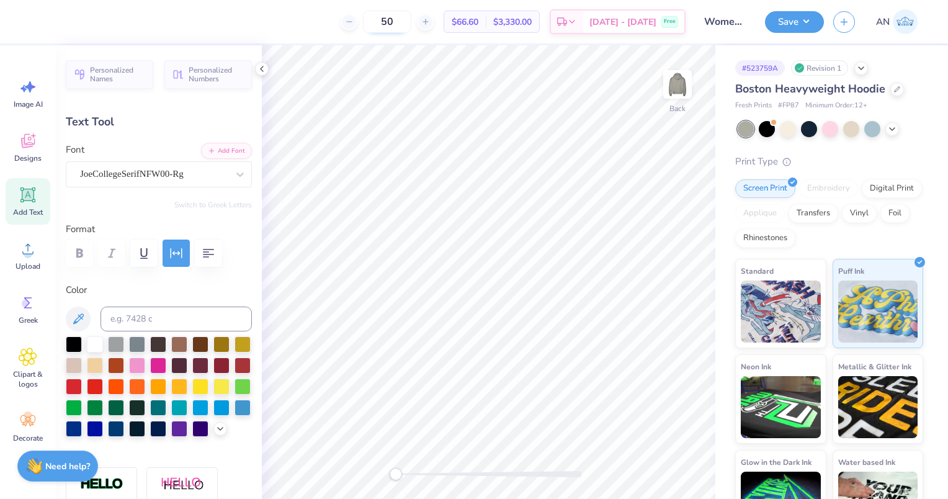
scroll to position [10, 5]
type input "11.19"
type input "1.04"
type input "4.73"
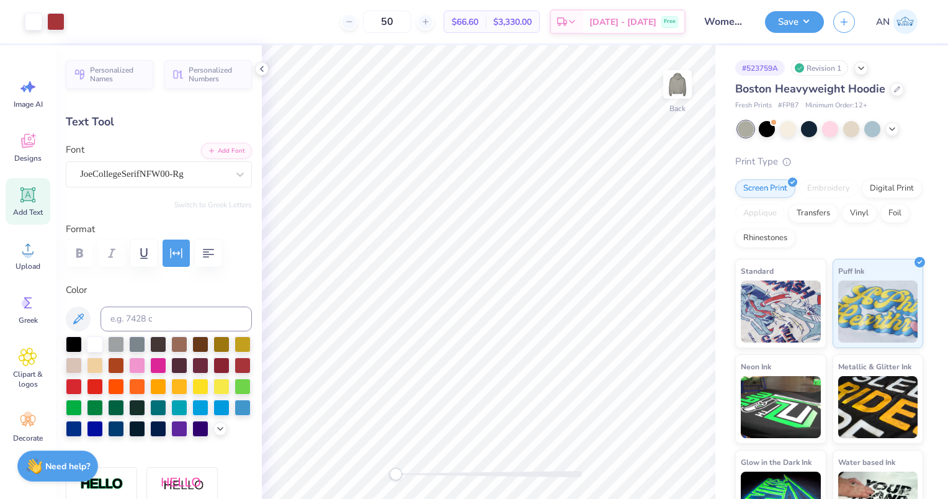
type input "12.38"
type input "1.16"
type input "3.06"
click at [191, 175] on div "JoeCollegeSerifNFW00-Rg" at bounding box center [154, 173] width 150 height 19
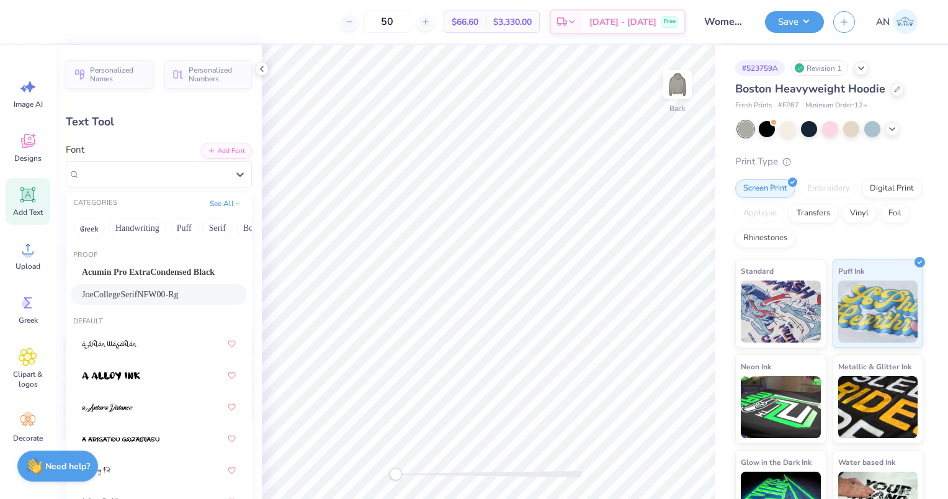
drag, startPoint x: 81, startPoint y: 291, endPoint x: 217, endPoint y: 294, distance: 136.0
click at [217, 294] on div "JoeCollegeSerifNFW00-Rg" at bounding box center [159, 294] width 176 height 20
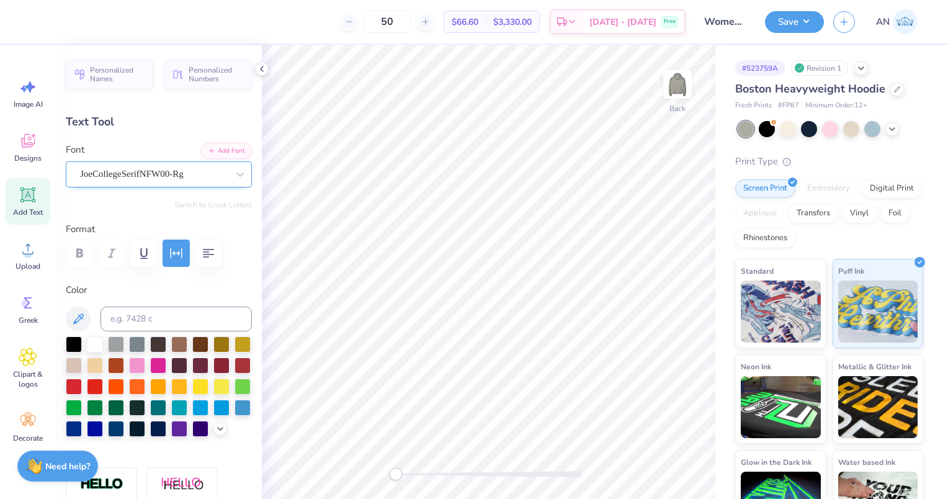
drag, startPoint x: 194, startPoint y: 158, endPoint x: 186, endPoint y: 175, distance: 19.4
click at [186, 175] on div "JoeCollegeSerifNFW00-Rg" at bounding box center [154, 173] width 150 height 19
drag, startPoint x: 199, startPoint y: 292, endPoint x: 171, endPoint y: 161, distance: 134.5
click at [171, 161] on div "Font JoeCollegeSerifNFW00-Rg" at bounding box center [159, 165] width 186 height 45
copy div "JoeCollegeSerifNFW00-Rg"
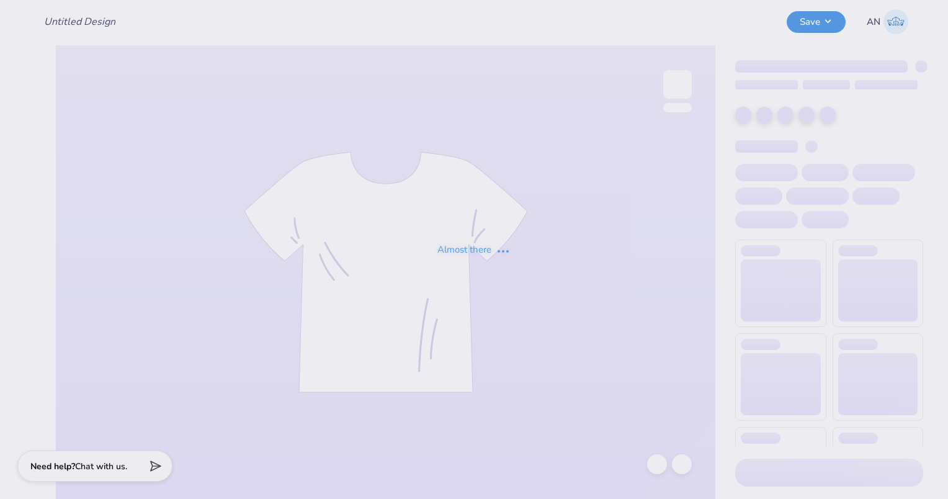
type input "Women’s club lacrosse hoodie fall25’"
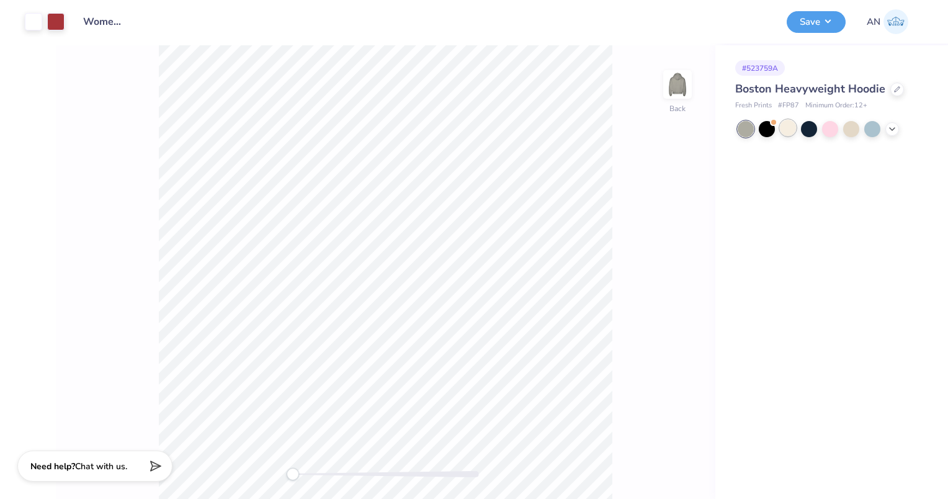
click at [787, 125] on div at bounding box center [788, 128] width 16 height 16
click at [827, 128] on div at bounding box center [830, 128] width 16 height 16
click at [896, 125] on icon at bounding box center [892, 128] width 10 height 10
click at [894, 132] on div at bounding box center [894, 128] width 16 height 16
click at [843, 150] on div at bounding box center [851, 149] width 16 height 16
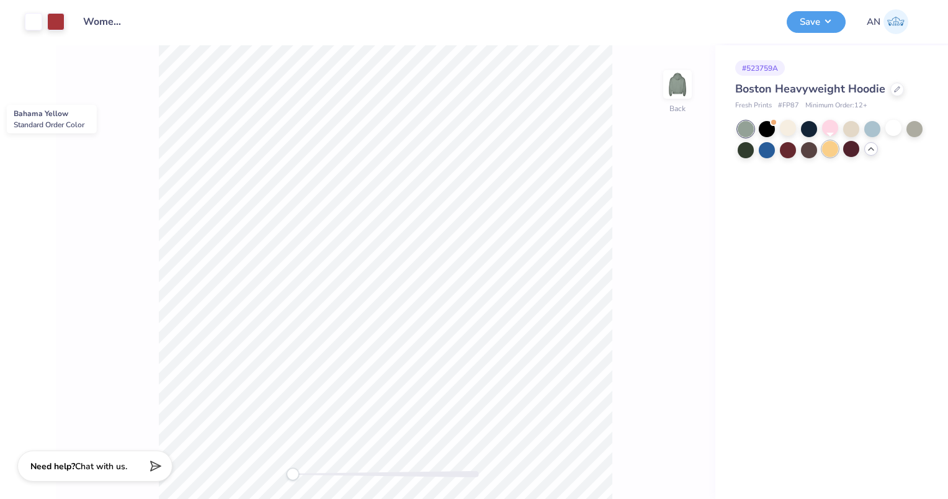
click at [835, 149] on div at bounding box center [830, 149] width 16 height 16
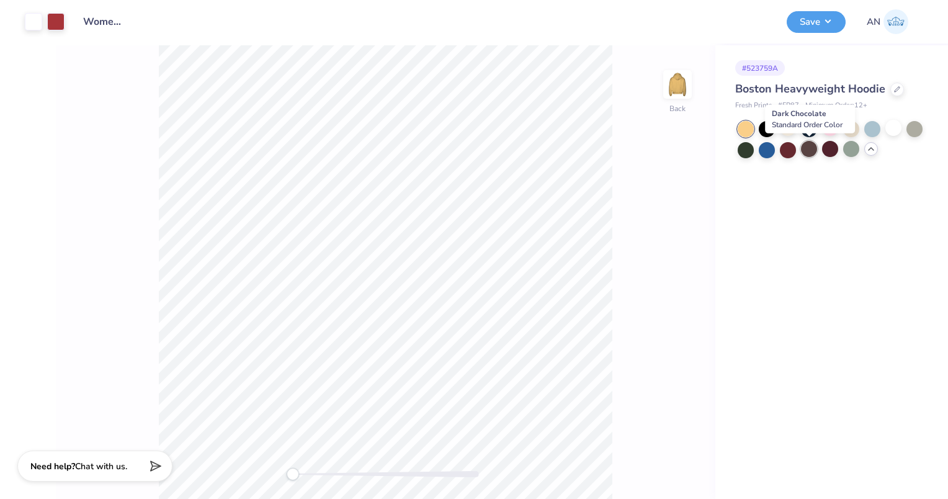
click at [814, 146] on div at bounding box center [809, 149] width 16 height 16
click at [792, 146] on div at bounding box center [788, 149] width 16 height 16
click at [770, 146] on div at bounding box center [767, 149] width 16 height 16
click at [752, 146] on div at bounding box center [746, 149] width 16 height 16
click at [908, 127] on div at bounding box center [915, 128] width 16 height 16
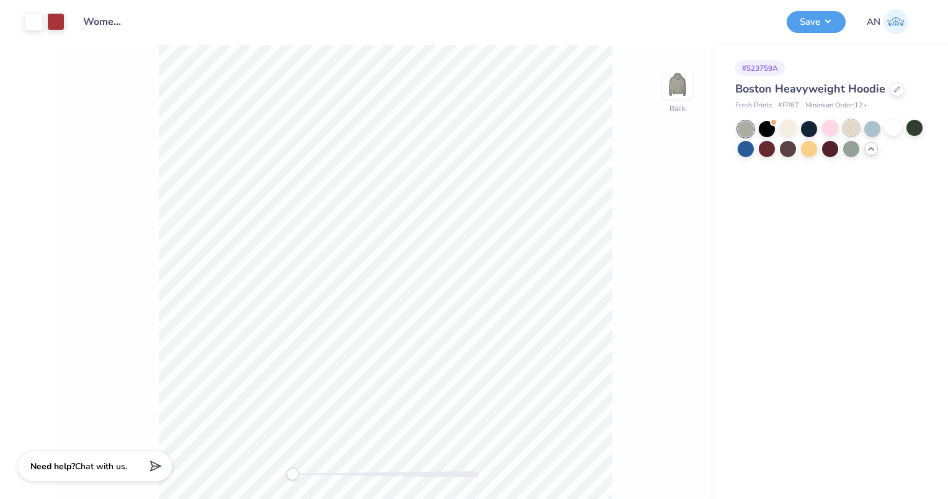
click at [853, 127] on div at bounding box center [851, 128] width 16 height 16
